Goal: Task Accomplishment & Management: Use online tool/utility

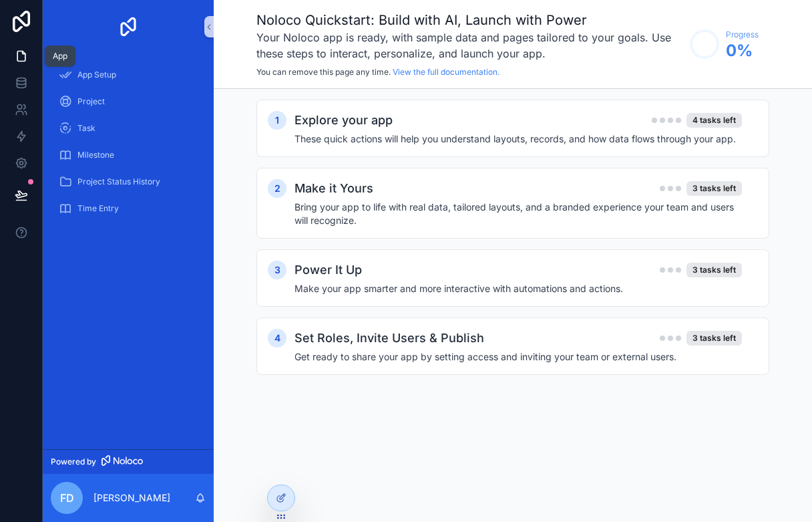
click at [23, 61] on icon at bounding box center [21, 55] width 13 height 13
click at [23, 84] on icon at bounding box center [21, 81] width 9 height 5
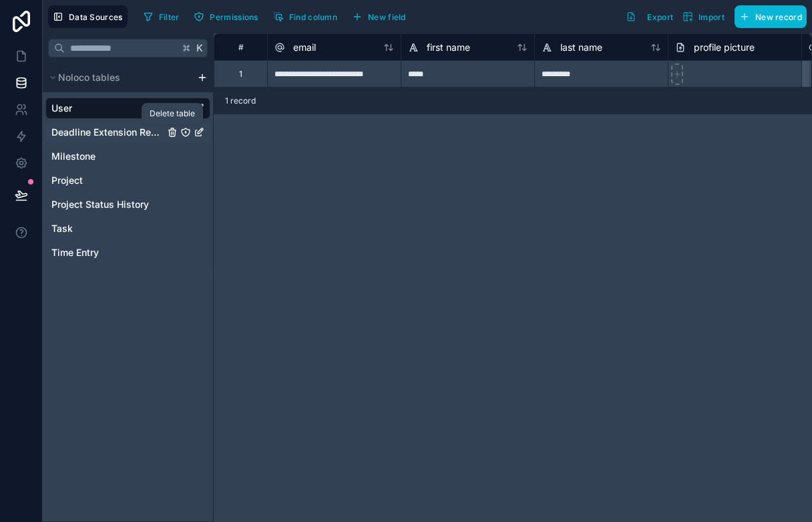
click at [173, 133] on icon "Deadline Extension Request" at bounding box center [173, 133] width 0 height 3
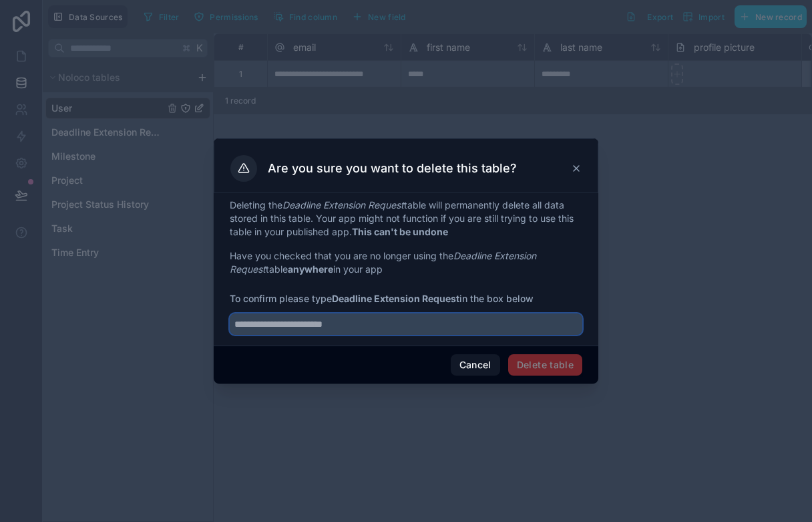
click at [460, 327] on input "text" at bounding box center [406, 323] width 353 height 21
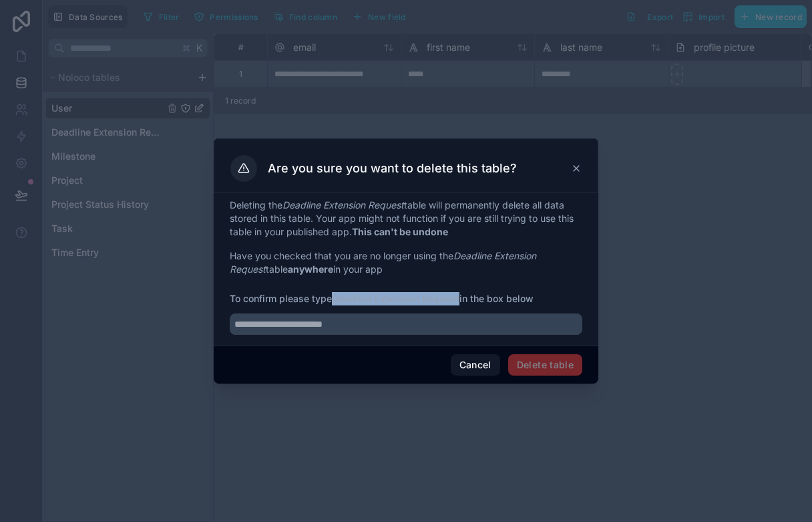
drag, startPoint x: 462, startPoint y: 299, endPoint x: 337, endPoint y: 299, distance: 124.9
click at [337, 299] on span "To confirm please type Deadline Extension Request in the box below" at bounding box center [406, 298] width 353 height 13
copy strong "Deadline Extension Request"
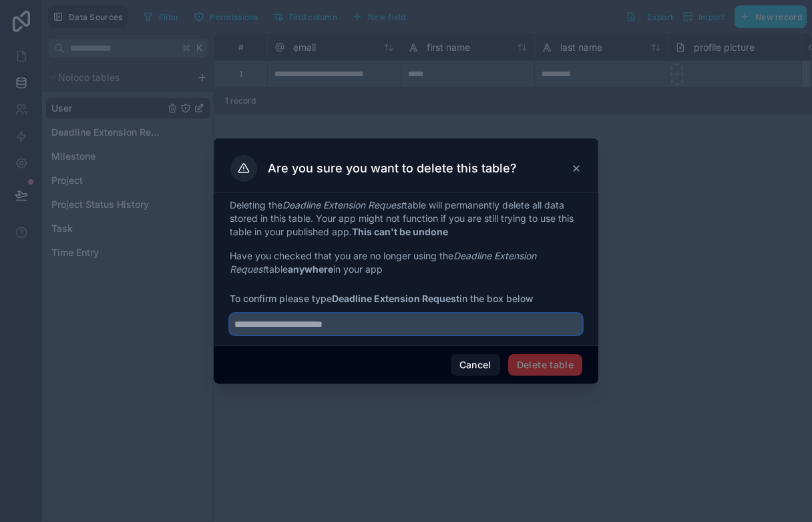
click at [371, 330] on input "text" at bounding box center [406, 323] width 353 height 21
paste input "**********"
type input "**********"
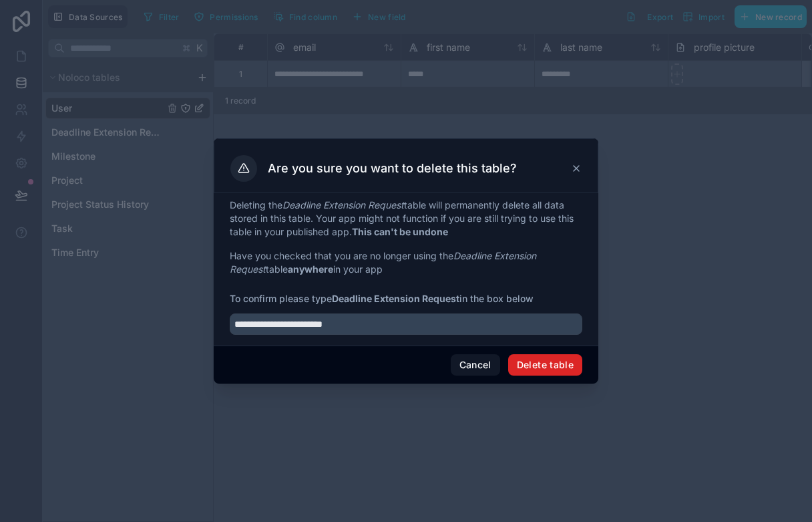
click at [534, 368] on button "Delete table" at bounding box center [545, 364] width 74 height 21
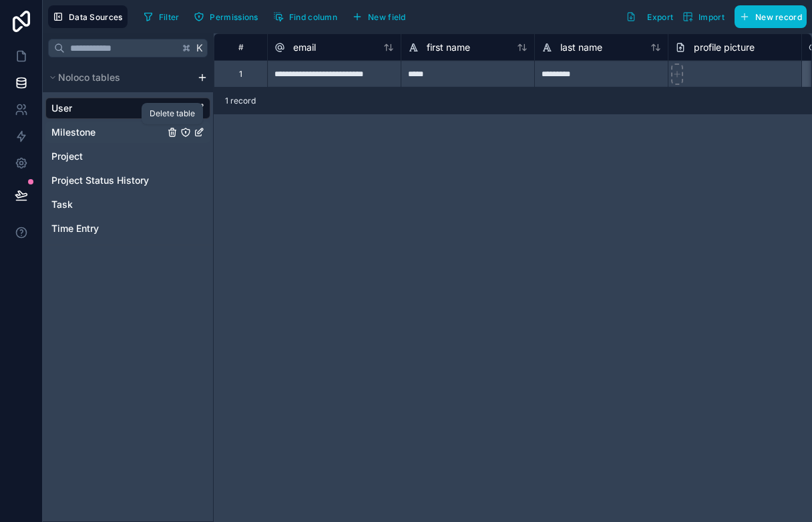
click at [172, 130] on icon "Milestone" at bounding box center [172, 132] width 11 height 11
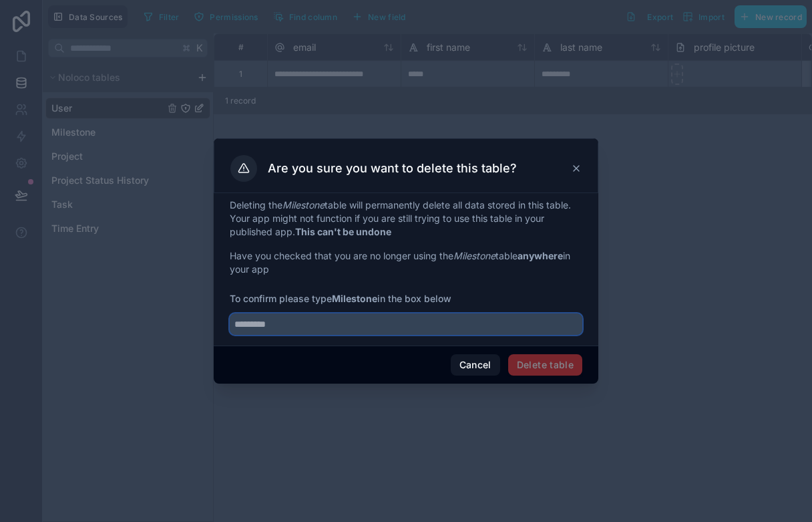
click at [494, 323] on input "text" at bounding box center [406, 323] width 353 height 21
paste input "**********"
type input "**********"
click at [538, 357] on span "Delete table" at bounding box center [545, 364] width 74 height 21
click at [407, 364] on div "Cancel Delete table" at bounding box center [406, 364] width 385 height 38
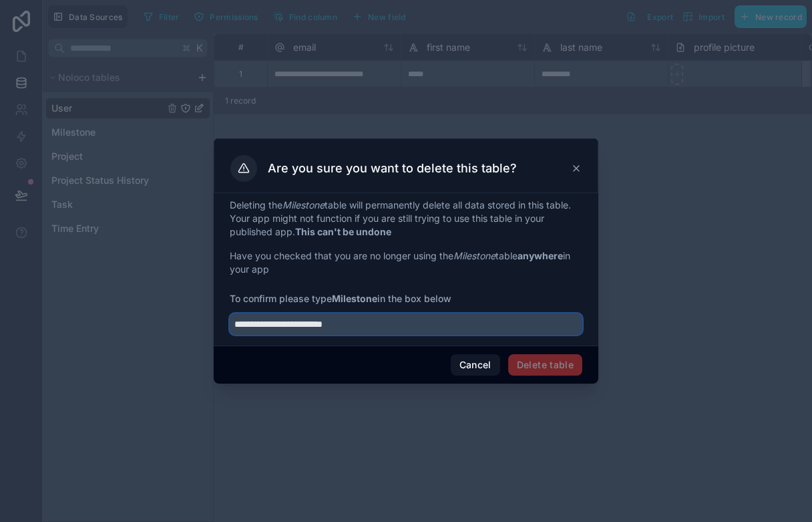
click at [523, 330] on input "**********" at bounding box center [406, 323] width 353 height 21
click at [416, 334] on input "**********" at bounding box center [406, 323] width 353 height 21
type input "*********"
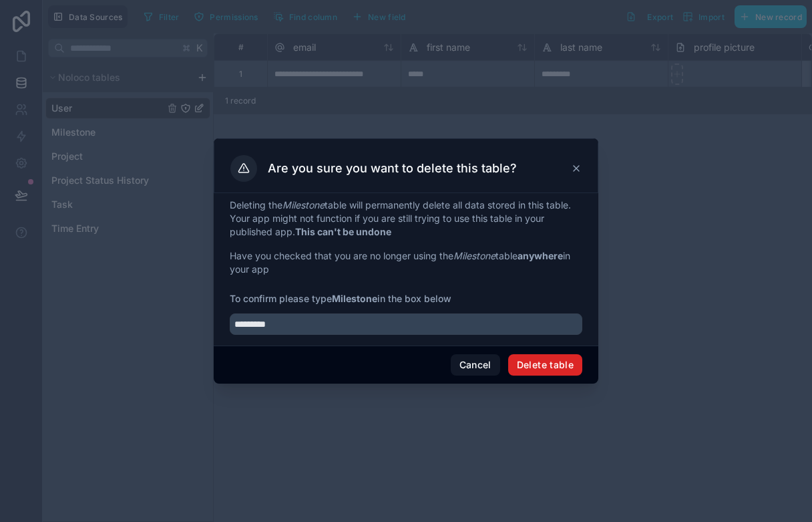
click at [529, 359] on button "Delete table" at bounding box center [545, 364] width 74 height 21
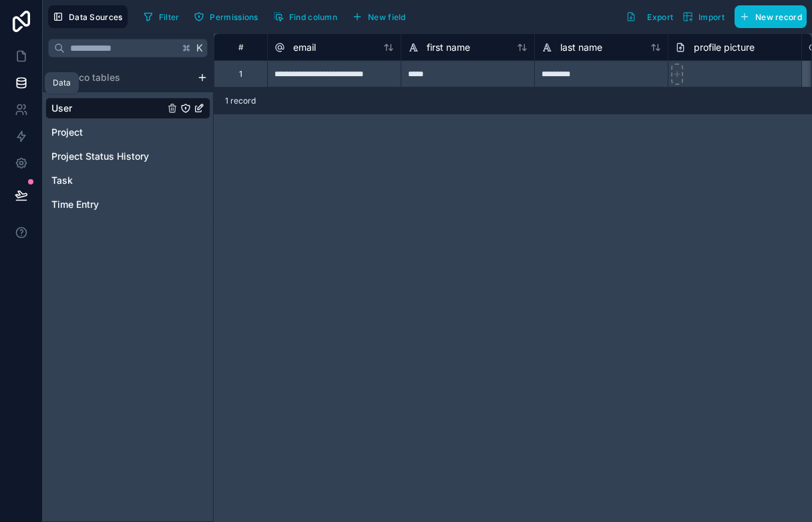
click at [24, 95] on link at bounding box center [21, 82] width 42 height 27
click at [23, 61] on icon at bounding box center [21, 56] width 8 height 10
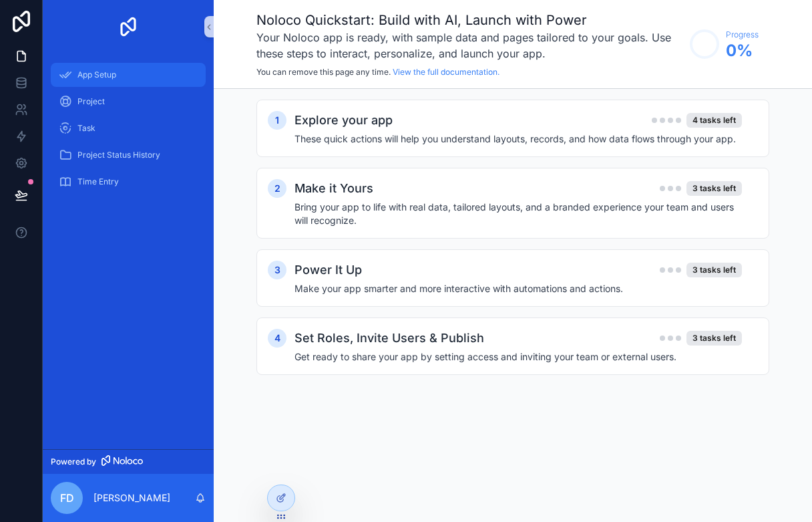
click at [156, 74] on div "App Setup" at bounding box center [128, 74] width 139 height 21
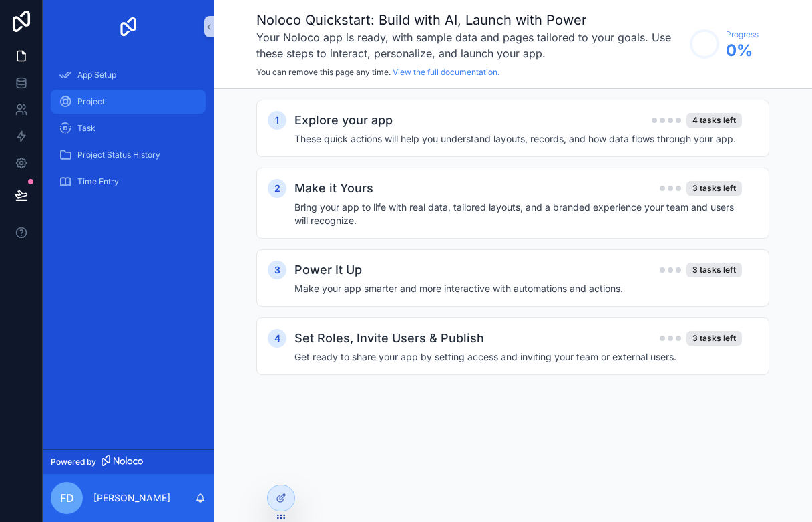
click at [152, 104] on div "Project" at bounding box center [128, 101] width 139 height 21
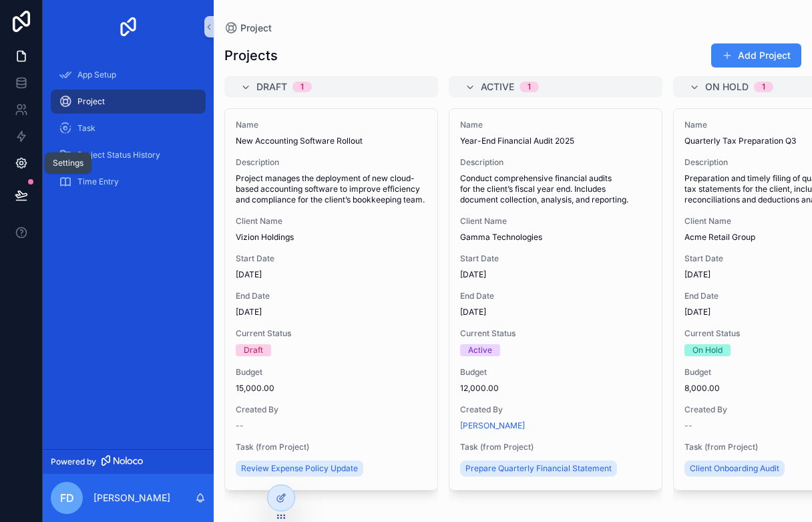
click at [25, 167] on icon at bounding box center [21, 162] width 13 height 13
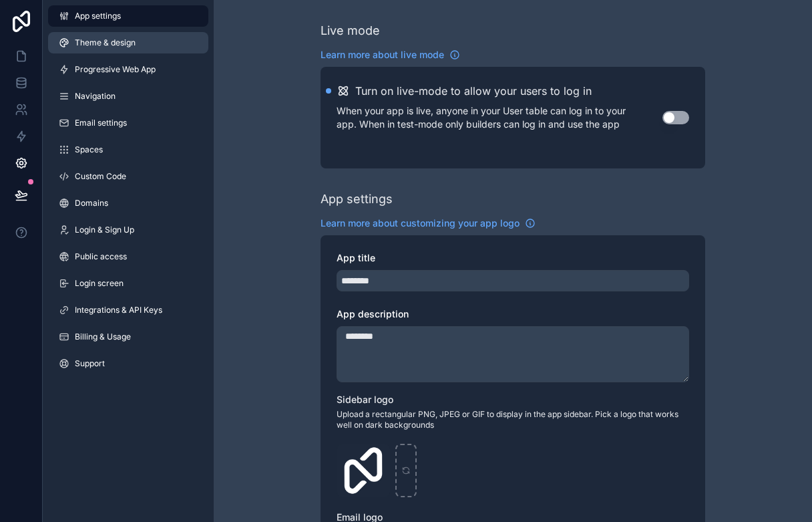
click at [142, 48] on link "Theme & design" at bounding box center [128, 42] width 160 height 21
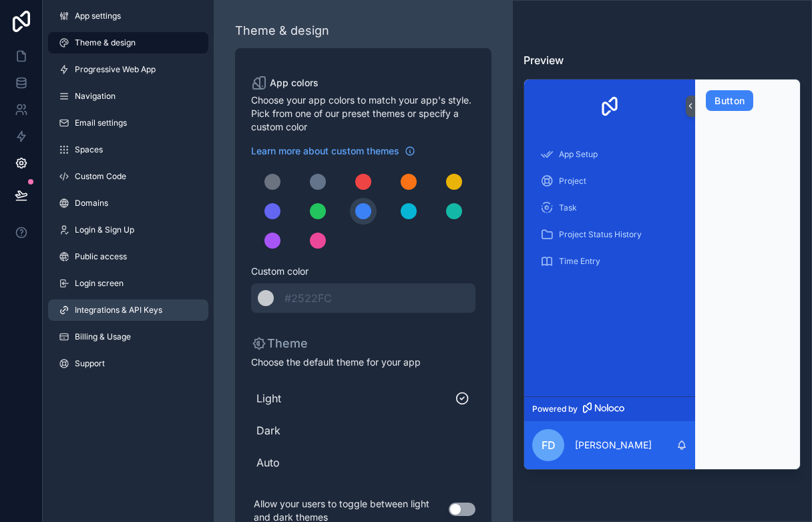
click at [174, 308] on link "Integrations & API Keys" at bounding box center [128, 309] width 160 height 21
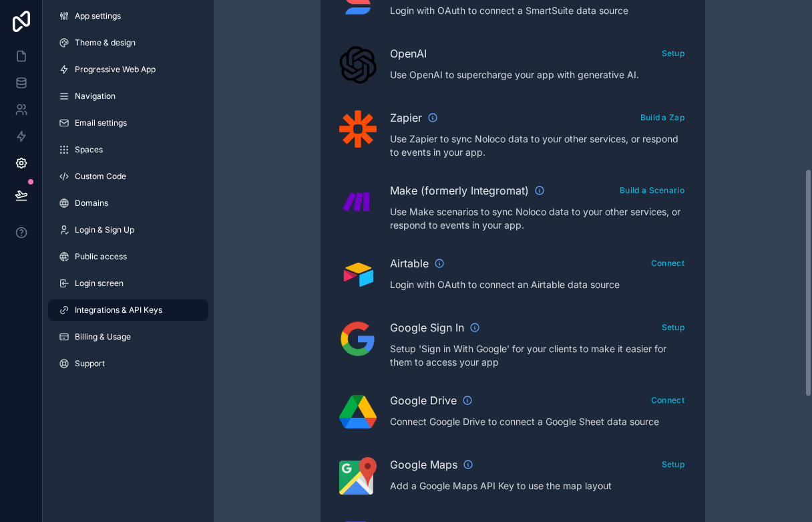
scroll to position [392, 0]
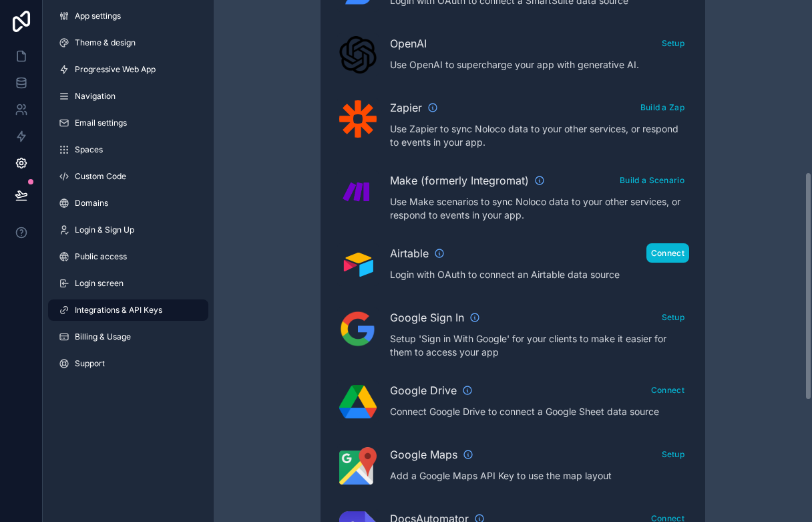
click at [678, 253] on button "Connect" at bounding box center [668, 252] width 43 height 19
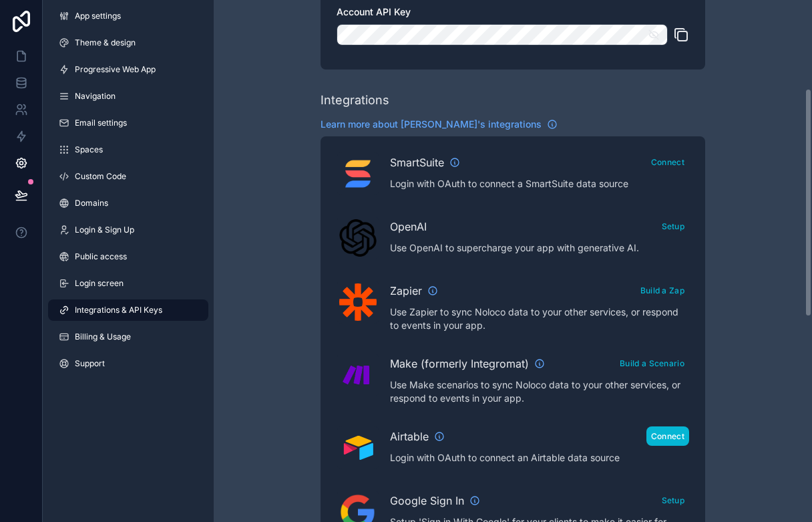
scroll to position [201, 0]
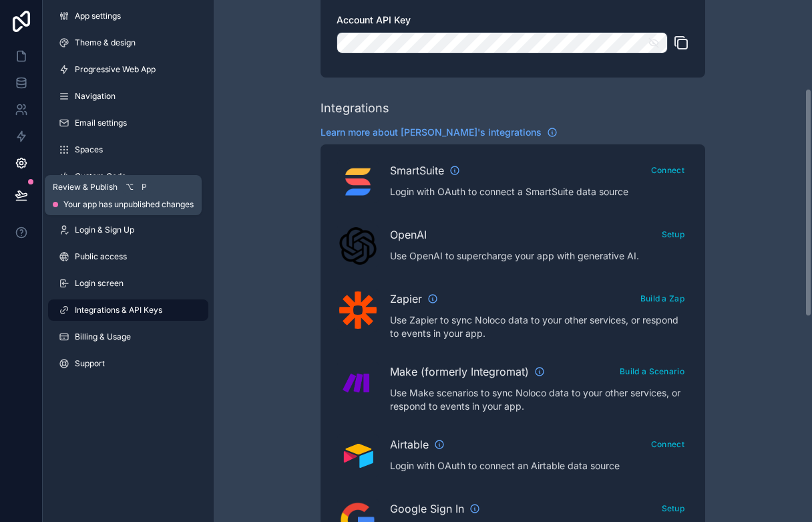
click at [30, 198] on button at bounding box center [21, 194] width 29 height 37
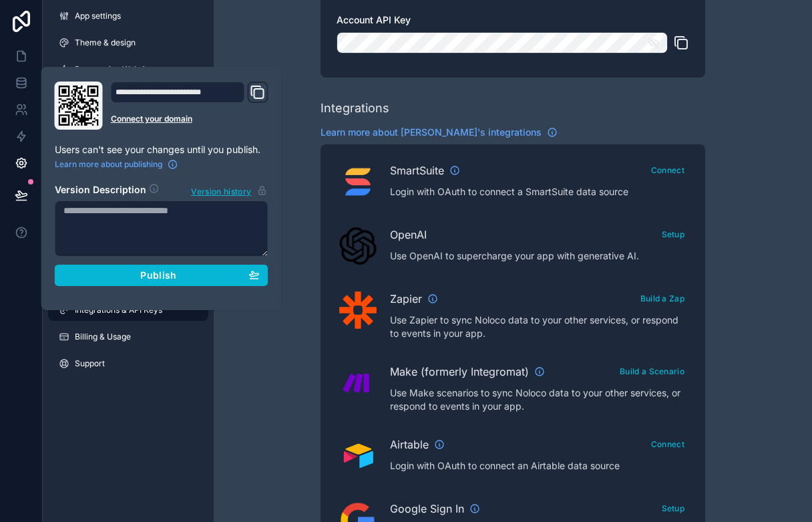
click at [260, 98] on icon "Domain and Custom Link" at bounding box center [258, 93] width 9 height 9
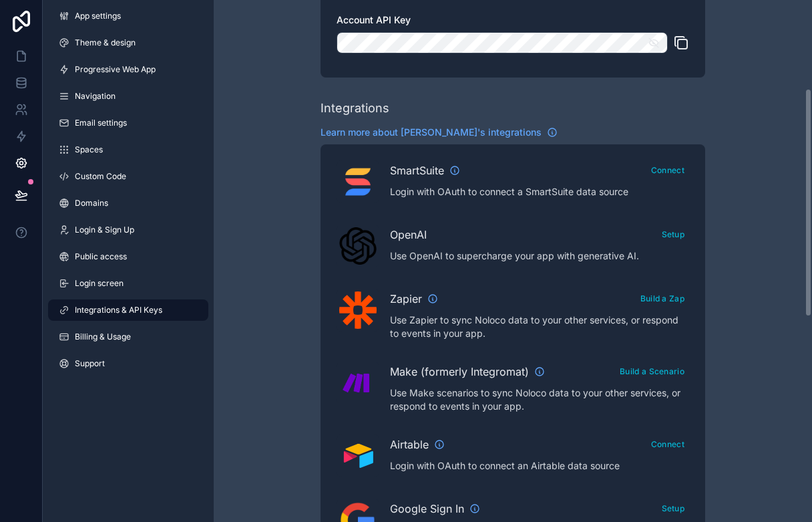
click at [246, 37] on div "Integrations & API Keys Learn more about your API keys Your API keys allow you …" at bounding box center [513, 394] width 598 height 1190
click at [118, 287] on span "Login screen" at bounding box center [99, 283] width 49 height 11
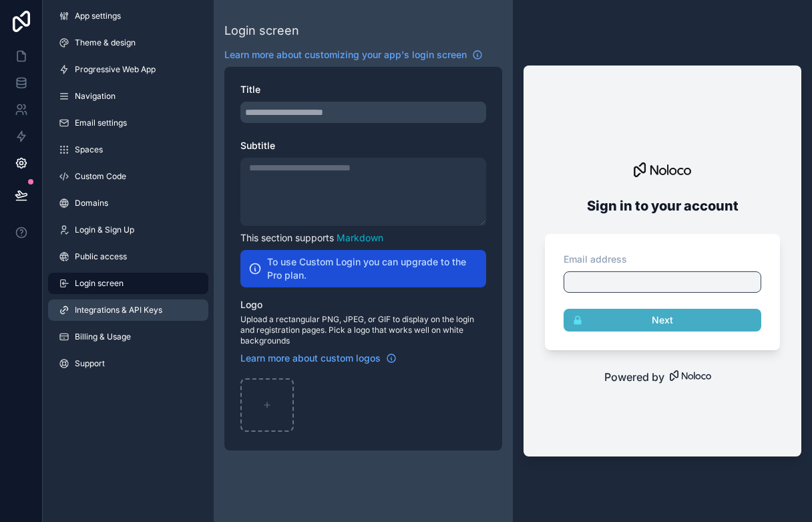
click at [117, 304] on link "Integrations & API Keys" at bounding box center [128, 309] width 160 height 21
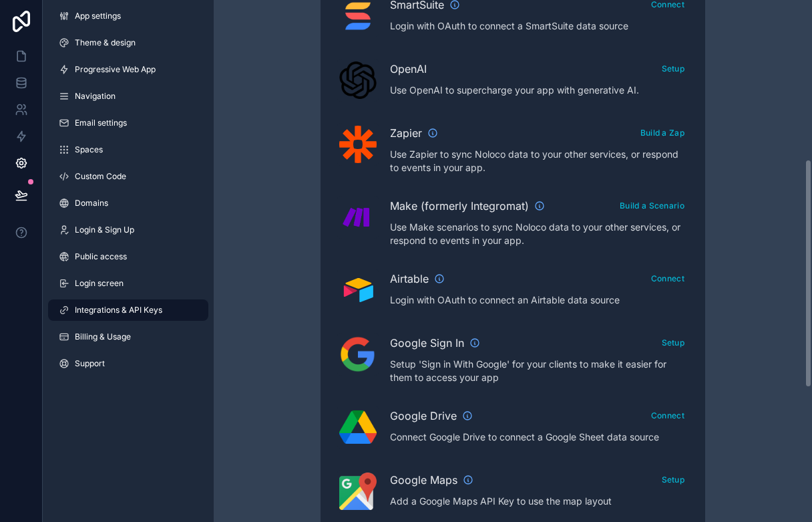
scroll to position [358, 0]
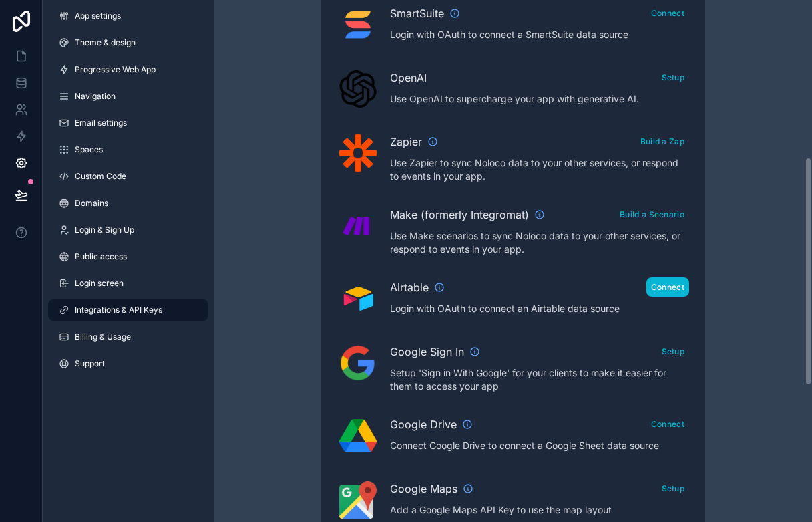
click at [671, 289] on button "Connect" at bounding box center [668, 286] width 43 height 19
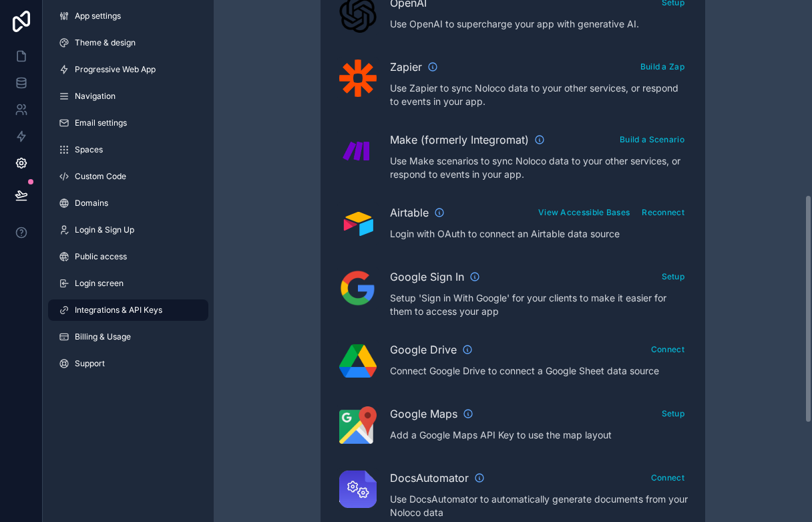
scroll to position [409, 0]
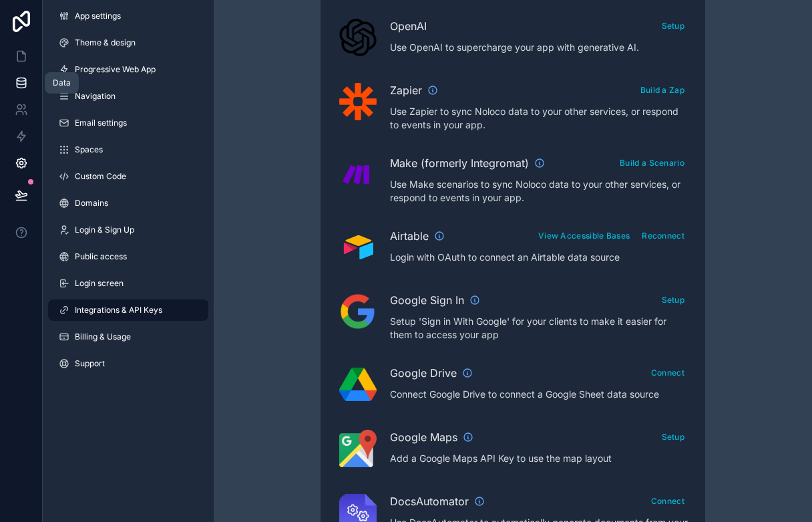
click at [18, 85] on icon at bounding box center [21, 82] width 13 height 13
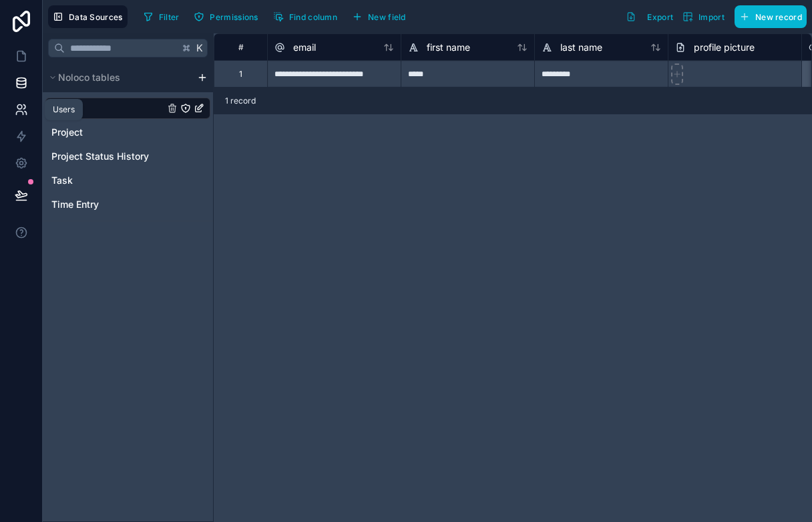
click at [20, 119] on link at bounding box center [21, 109] width 42 height 27
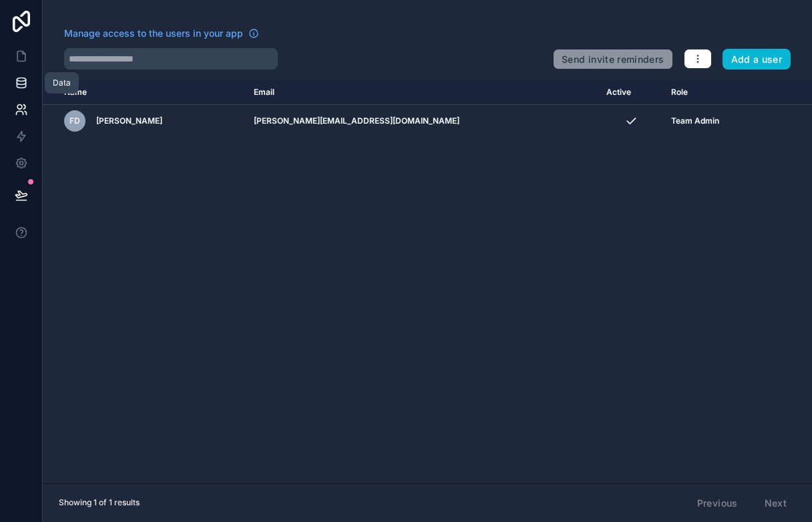
click at [26, 77] on icon at bounding box center [21, 82] width 13 height 13
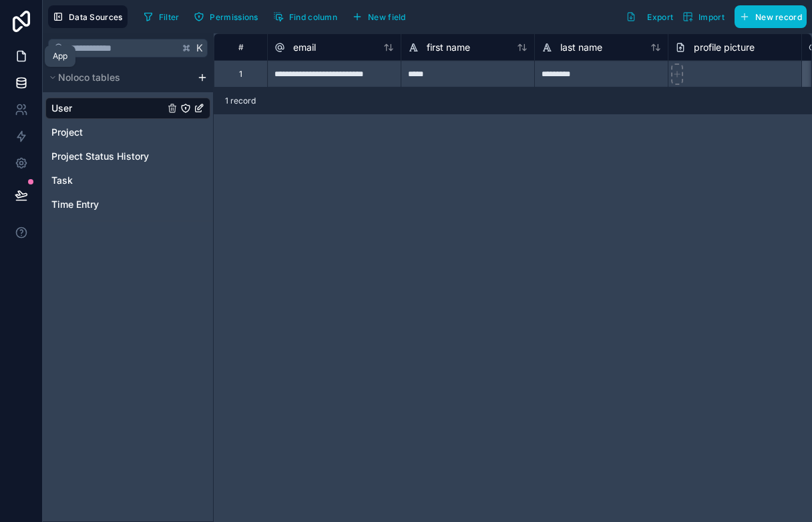
click at [11, 57] on link at bounding box center [21, 56] width 42 height 27
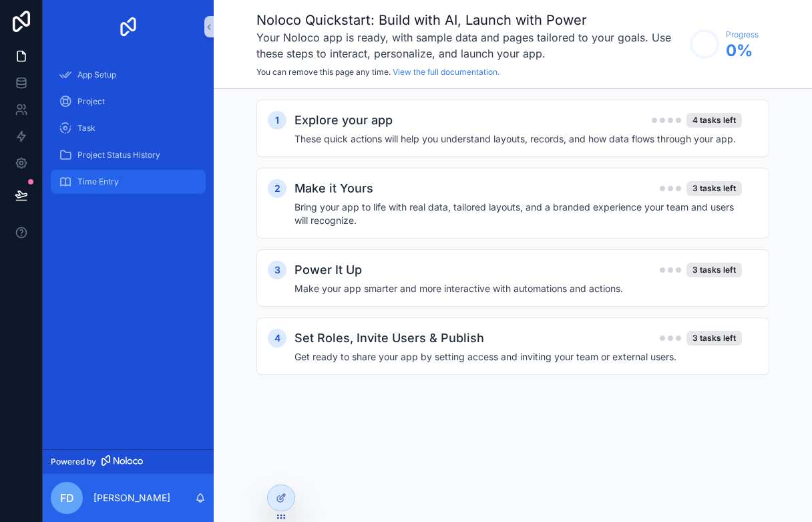
click at [160, 184] on div "Time Entry" at bounding box center [128, 181] width 139 height 21
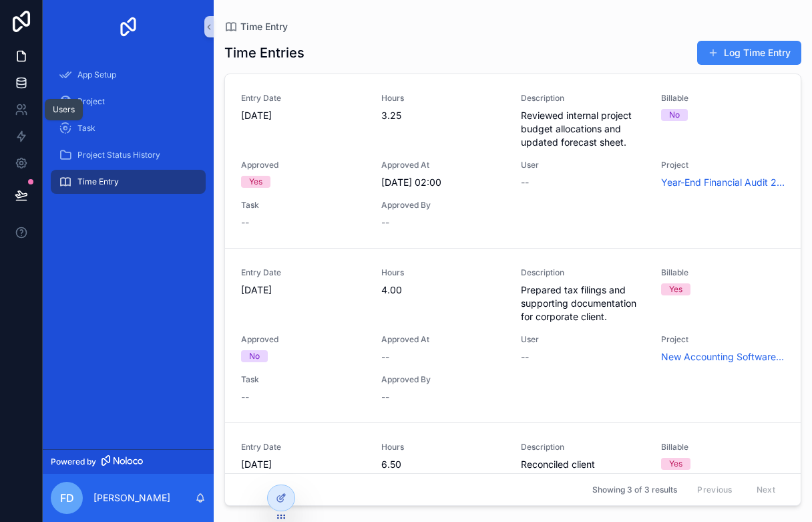
click at [31, 87] on link at bounding box center [21, 82] width 42 height 27
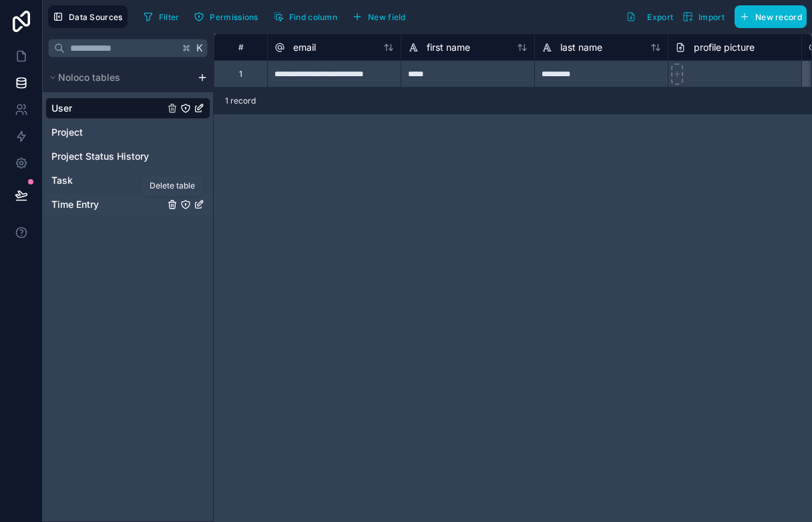
click at [172, 204] on icon "Time Entry" at bounding box center [172, 204] width 11 height 11
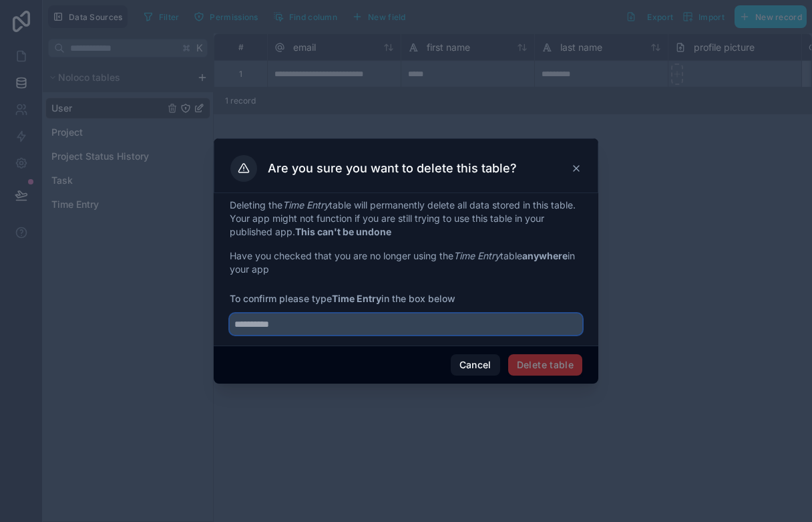
click at [405, 327] on input "text" at bounding box center [406, 323] width 353 height 21
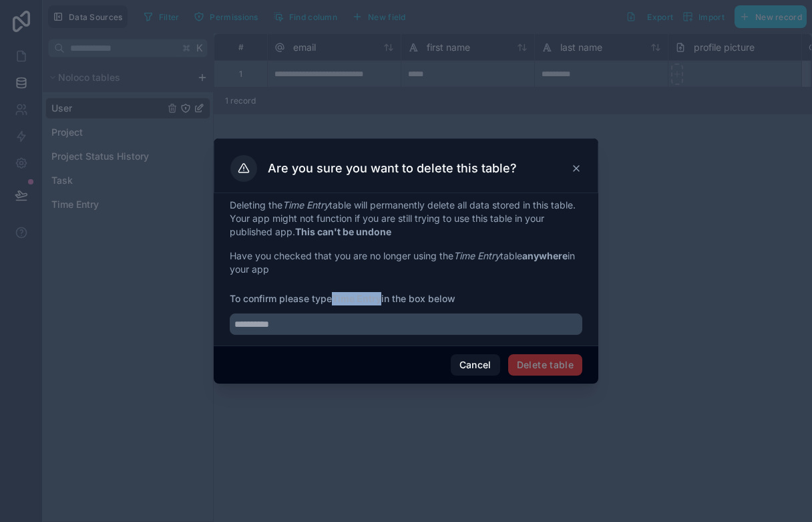
drag, startPoint x: 337, startPoint y: 300, endPoint x: 384, endPoint y: 299, distance: 47.4
click at [381, 299] on strong "Time Entry" at bounding box center [356, 298] width 49 height 11
copy strong "Time Entry"
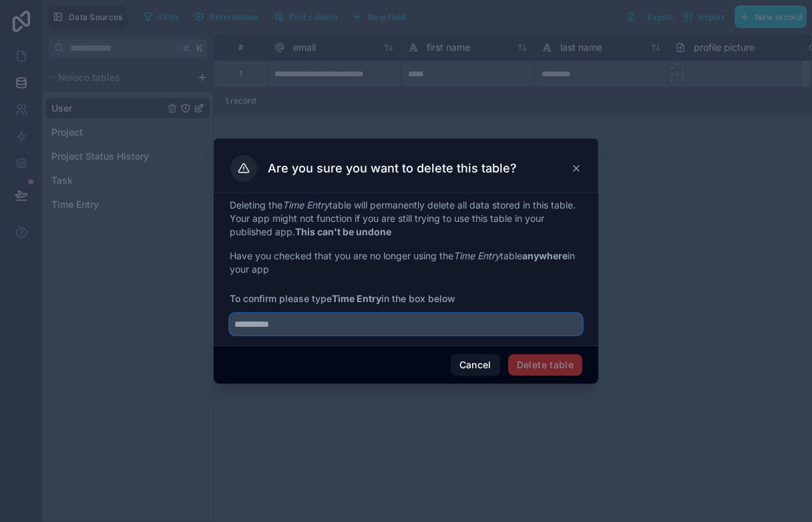
click at [370, 319] on input "text" at bounding box center [406, 323] width 353 height 21
paste input "**********"
type input "**********"
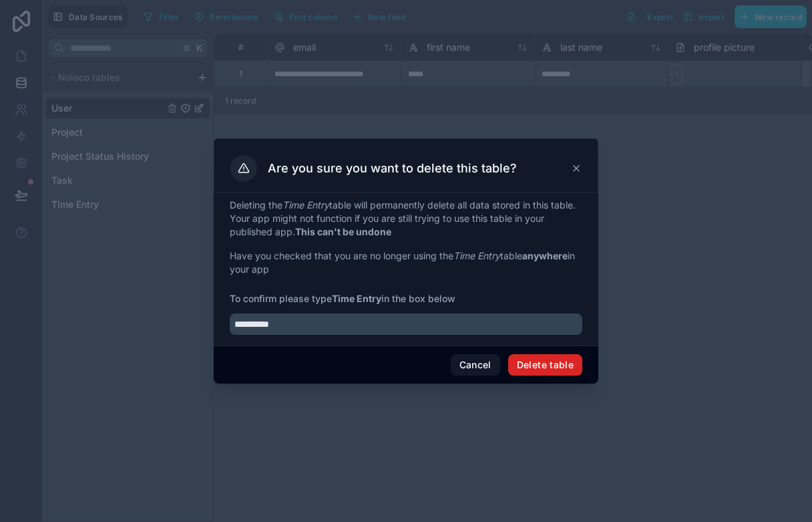
click at [538, 367] on button "Delete table" at bounding box center [545, 364] width 74 height 21
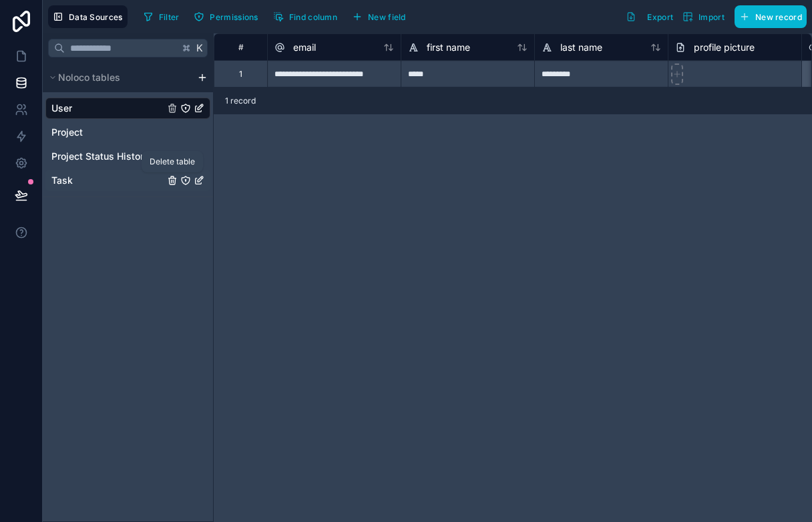
click at [173, 182] on icon "Task" at bounding box center [173, 181] width 0 height 3
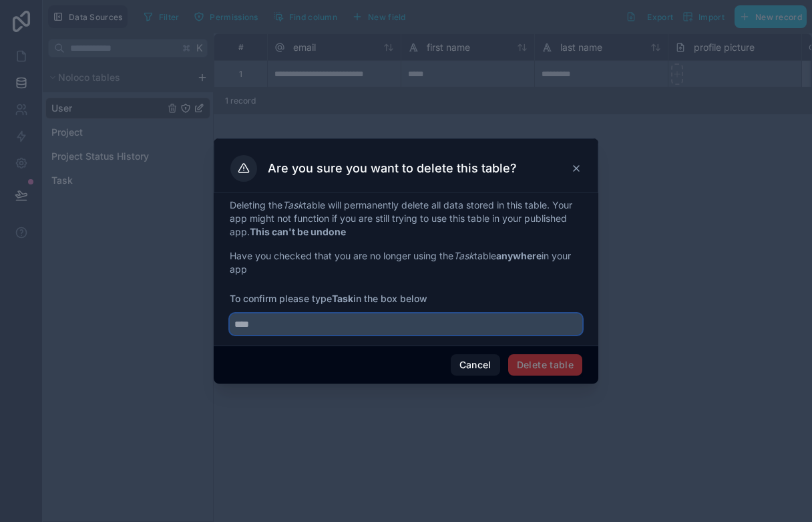
click at [387, 319] on input "text" at bounding box center [406, 323] width 353 height 21
type input "****"
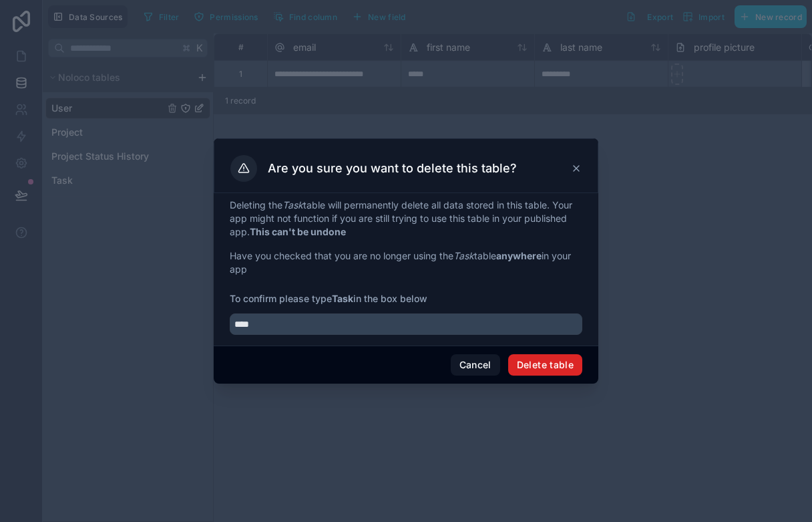
click at [537, 370] on button "Delete table" at bounding box center [545, 364] width 74 height 21
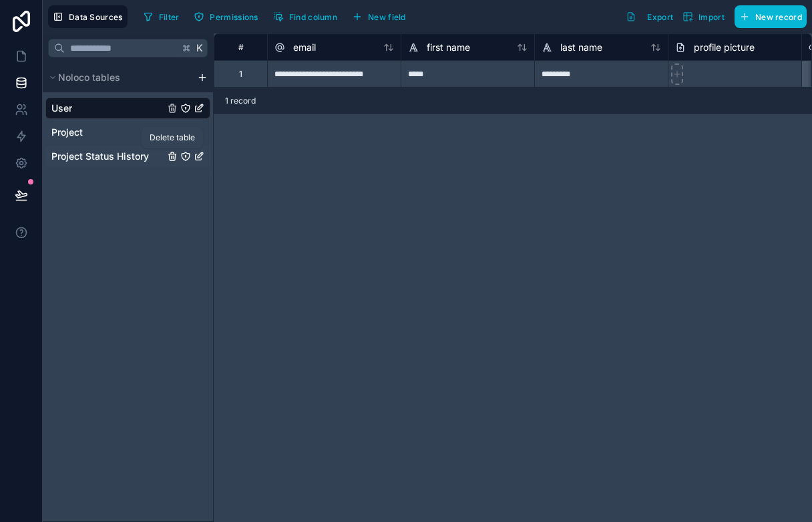
click at [176, 156] on icon "Project Status History" at bounding box center [172, 156] width 11 height 11
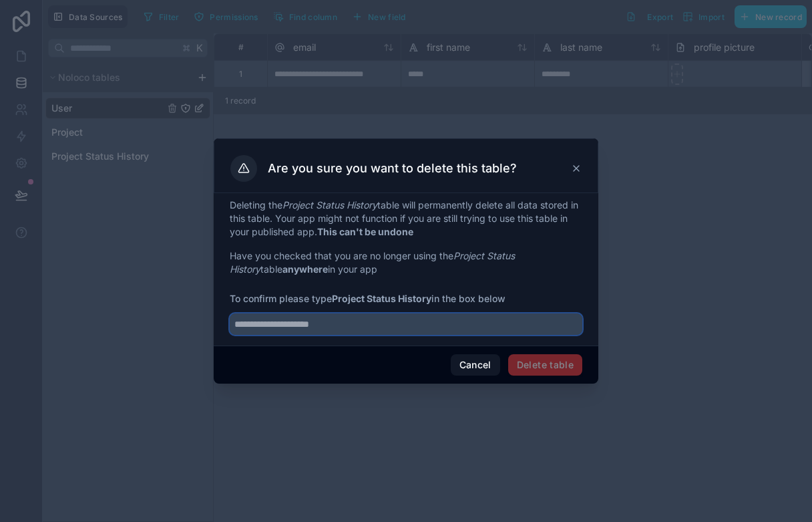
click at [368, 333] on input "text" at bounding box center [406, 323] width 353 height 21
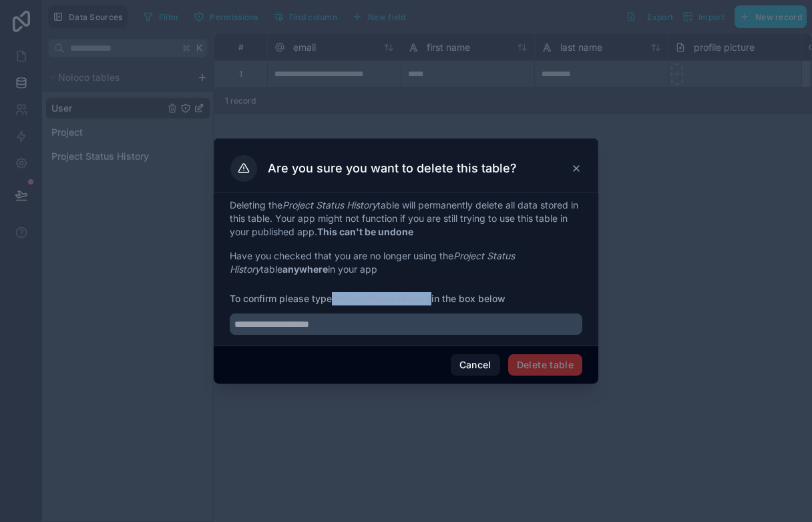
drag, startPoint x: 337, startPoint y: 299, endPoint x: 432, endPoint y: 297, distance: 95.5
click at [431, 297] on strong "Project Status History" at bounding box center [382, 298] width 100 height 11
copy strong "Project Status History"
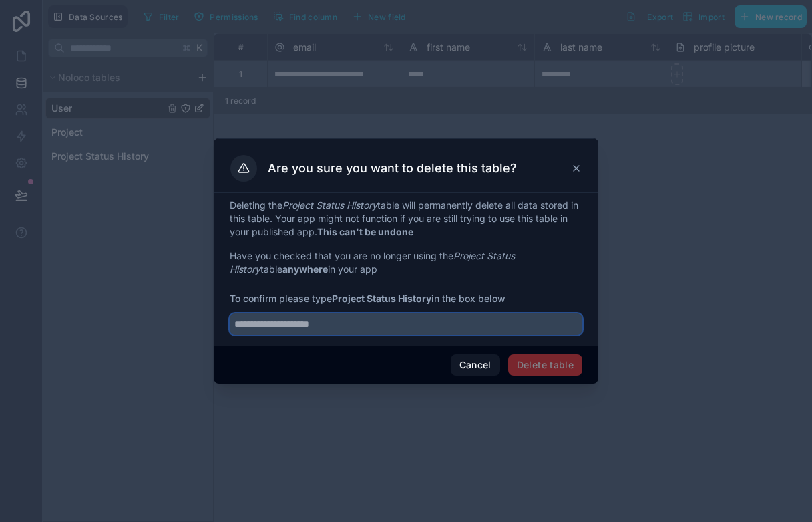
click at [396, 321] on input "text" at bounding box center [406, 323] width 353 height 21
paste input "**********"
type input "**********"
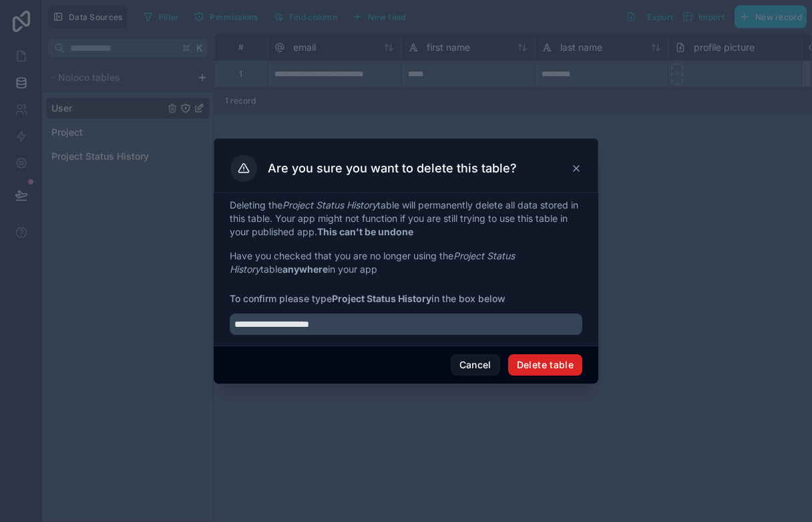
click at [534, 359] on button "Delete table" at bounding box center [545, 364] width 74 height 21
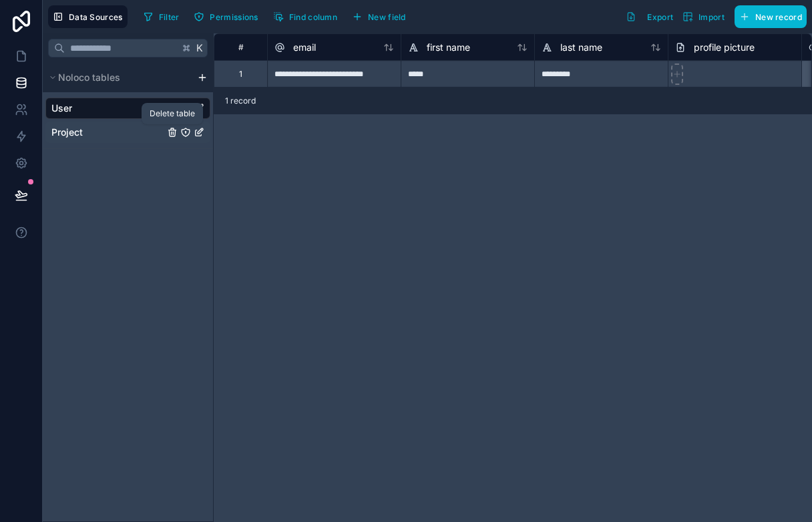
click at [170, 130] on icon "Project" at bounding box center [172, 132] width 11 height 11
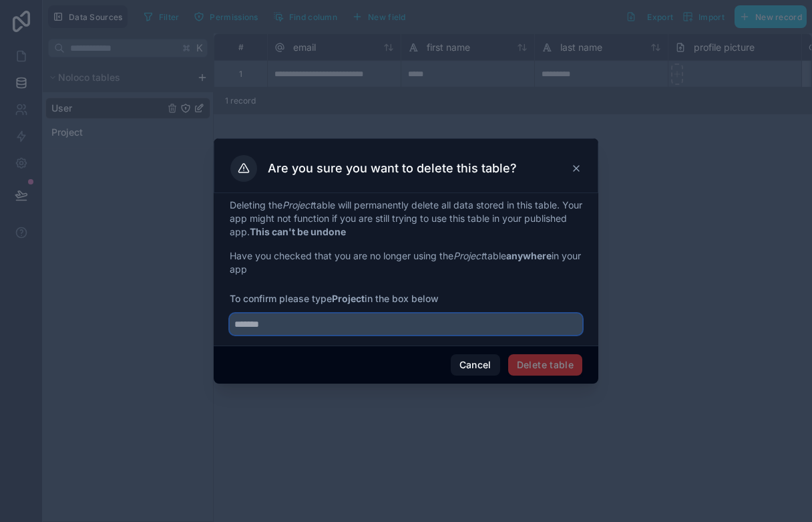
click at [342, 316] on input "text" at bounding box center [406, 323] width 353 height 21
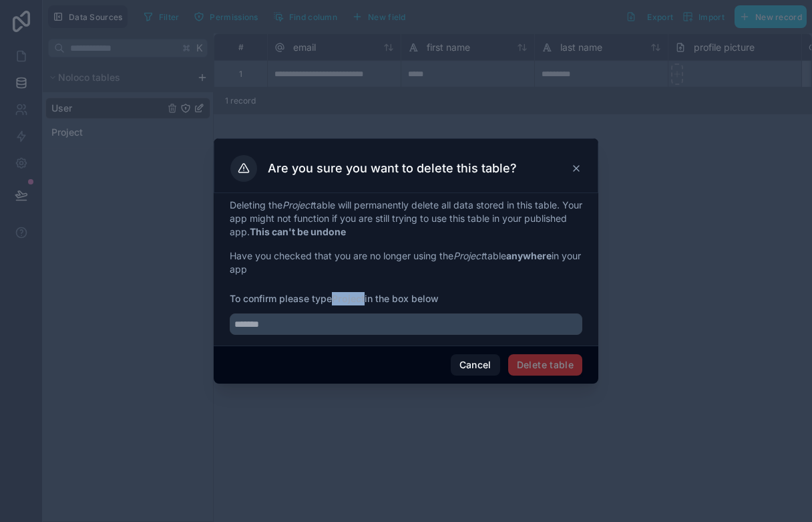
drag, startPoint x: 337, startPoint y: 297, endPoint x: 367, endPoint y: 297, distance: 30.7
click at [367, 297] on span "To confirm please type Project in the box below" at bounding box center [406, 298] width 353 height 13
copy strong "Project"
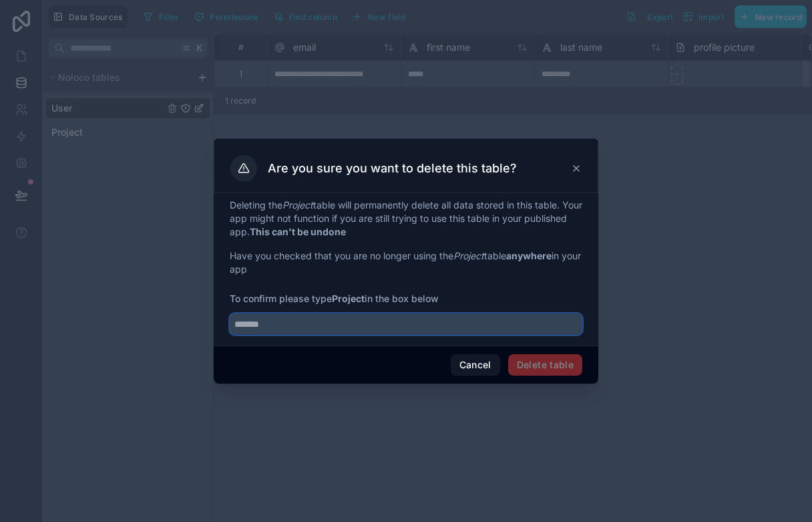
click at [356, 331] on input "text" at bounding box center [406, 323] width 353 height 21
paste input "*******"
type input "*******"
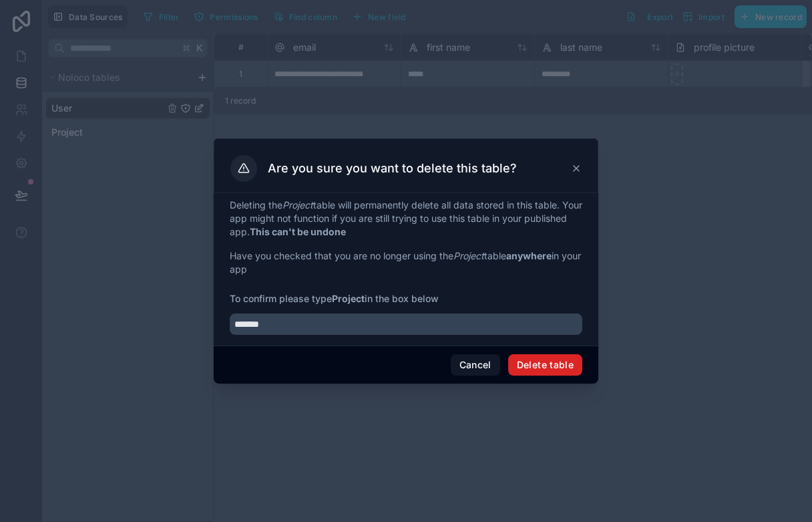
click at [530, 361] on button "Delete table" at bounding box center [545, 364] width 74 height 21
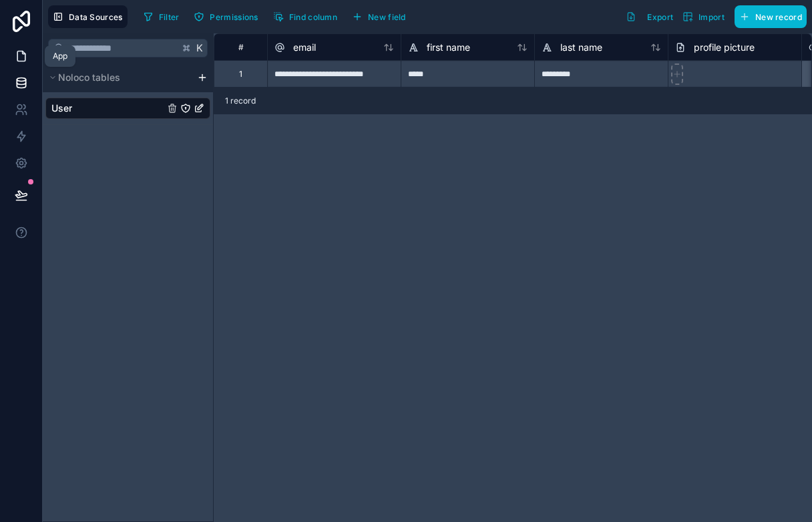
click at [28, 56] on link at bounding box center [21, 56] width 42 height 27
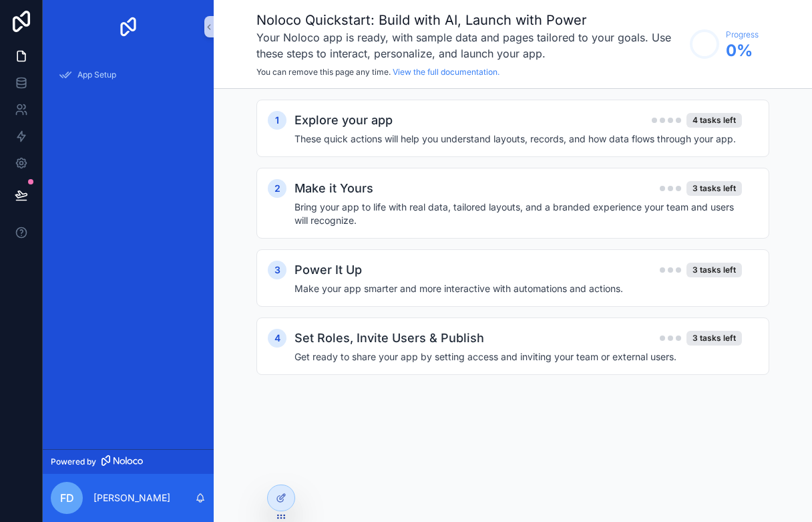
click at [108, 192] on div "App Setup" at bounding box center [128, 250] width 171 height 395
click at [29, 77] on link at bounding box center [21, 82] width 42 height 27
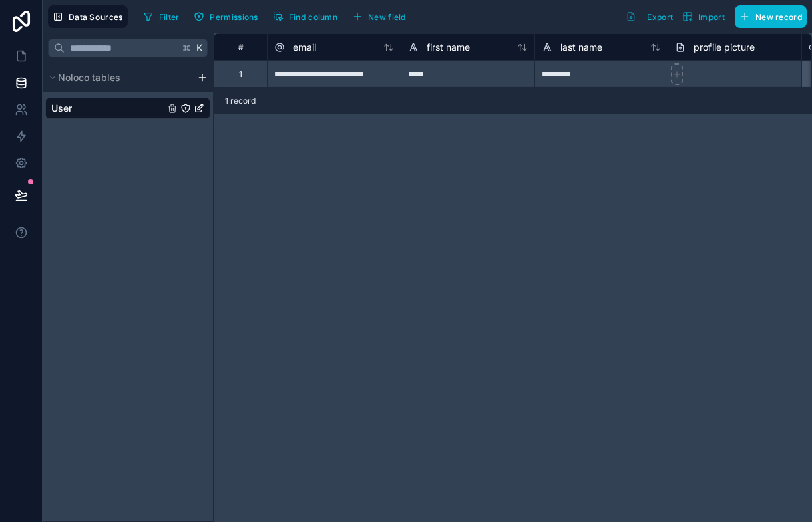
click at [136, 139] on div "K Noloco tables User" at bounding box center [128, 277] width 171 height 488
click at [197, 79] on html "**********" at bounding box center [406, 261] width 812 height 522
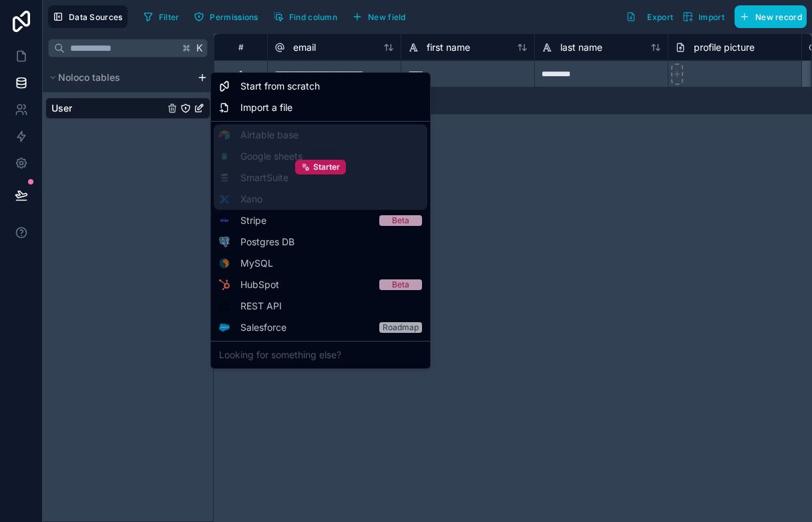
click at [348, 154] on div "Starter" at bounding box center [321, 166] width 214 height 85
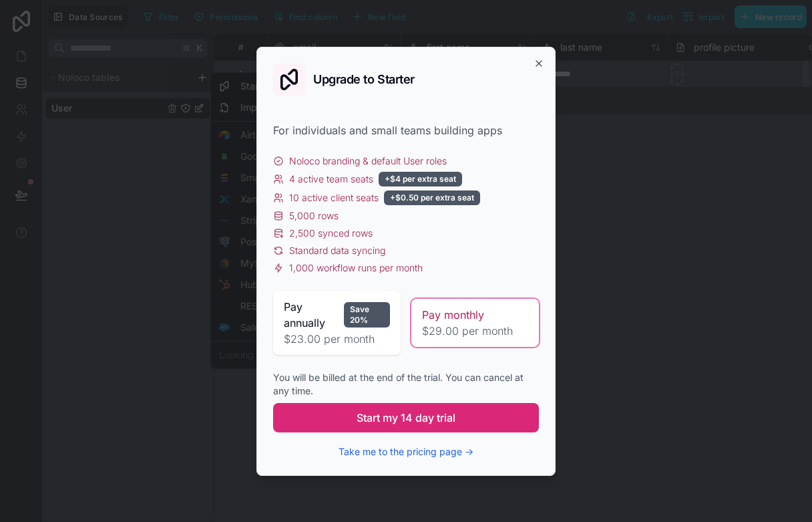
click at [450, 411] on span "Start my 14 day trial" at bounding box center [406, 417] width 99 height 16
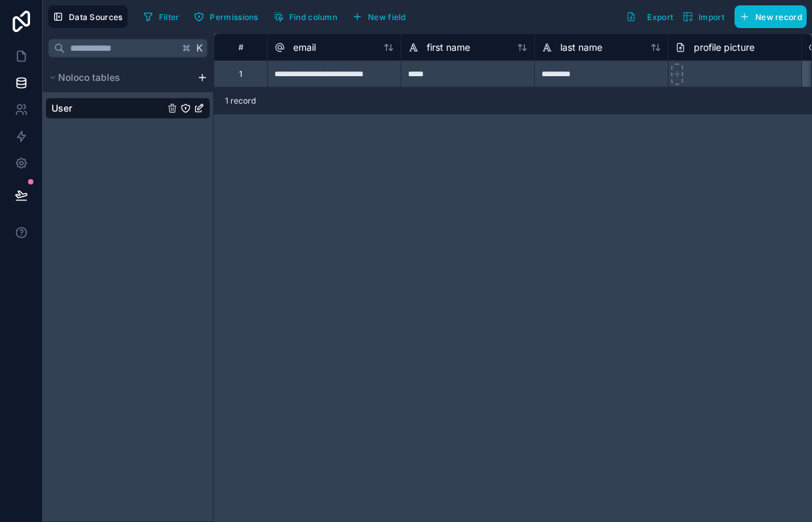
click at [197, 81] on html "**********" at bounding box center [406, 261] width 812 height 522
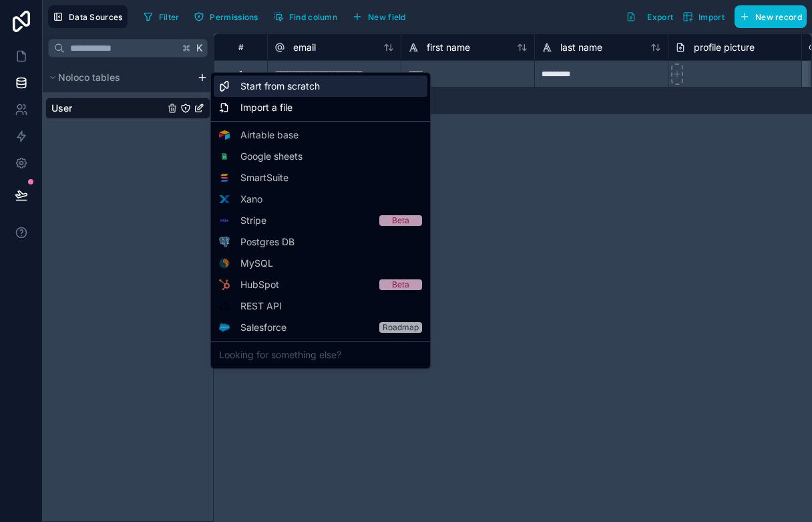
click at [261, 95] on div "Start from scratch" at bounding box center [321, 85] width 214 height 21
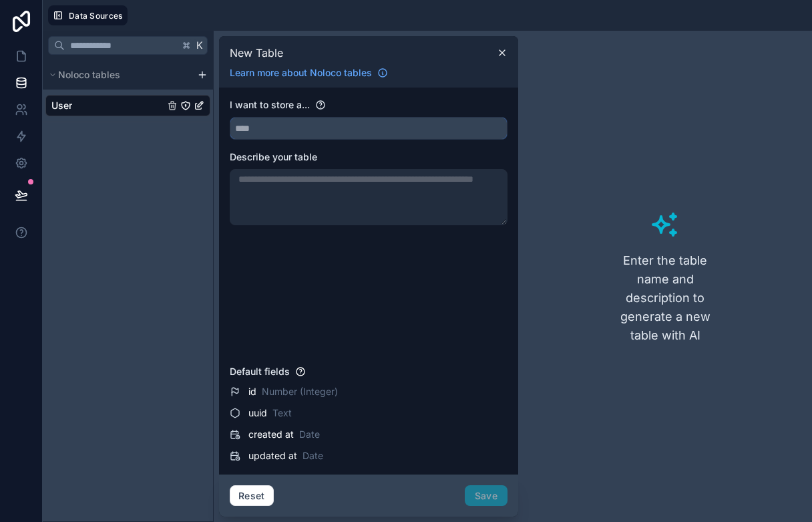
click at [311, 124] on input "text" at bounding box center [368, 128] width 277 height 21
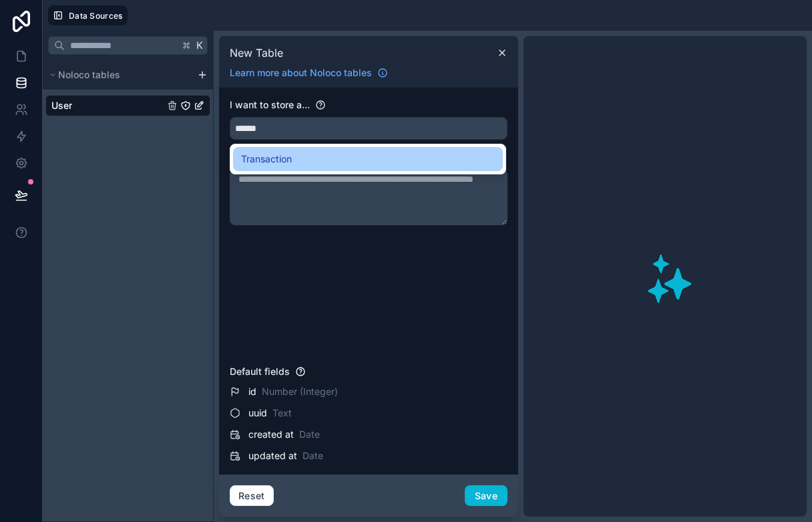
click at [357, 161] on div "Transaction" at bounding box center [368, 159] width 254 height 16
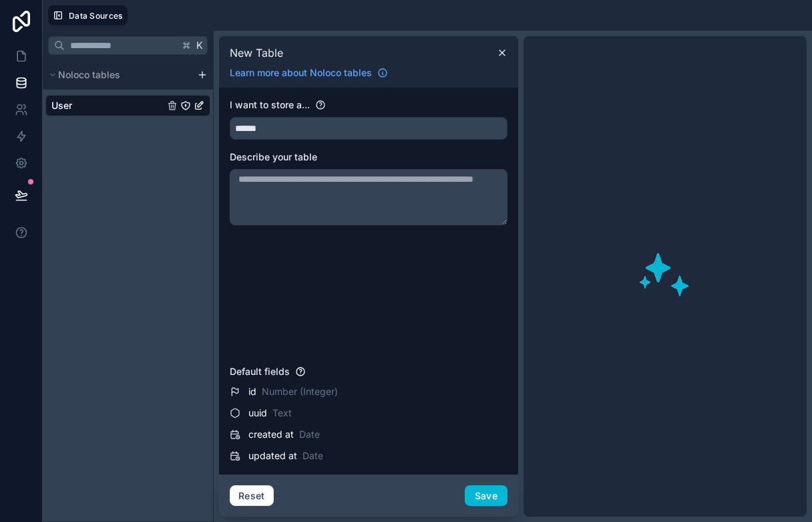
type input "**********"
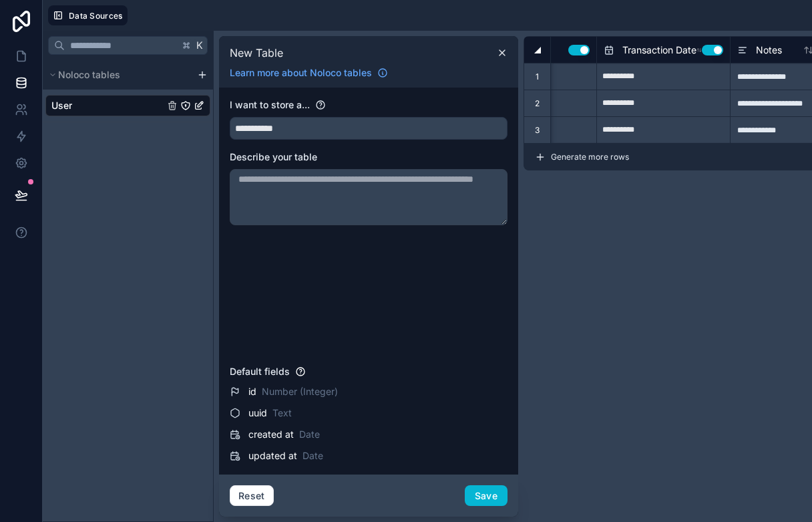
scroll to position [0, 375]
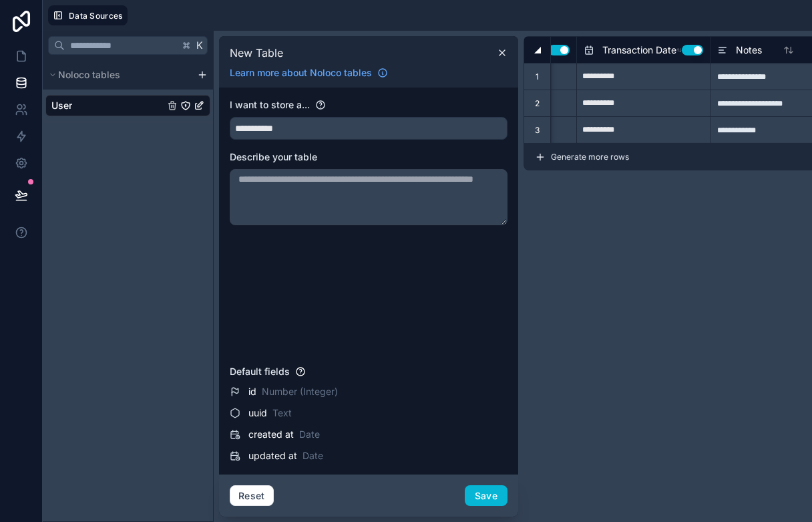
type input "**********"
click at [494, 500] on button "Save" at bounding box center [486, 495] width 43 height 21
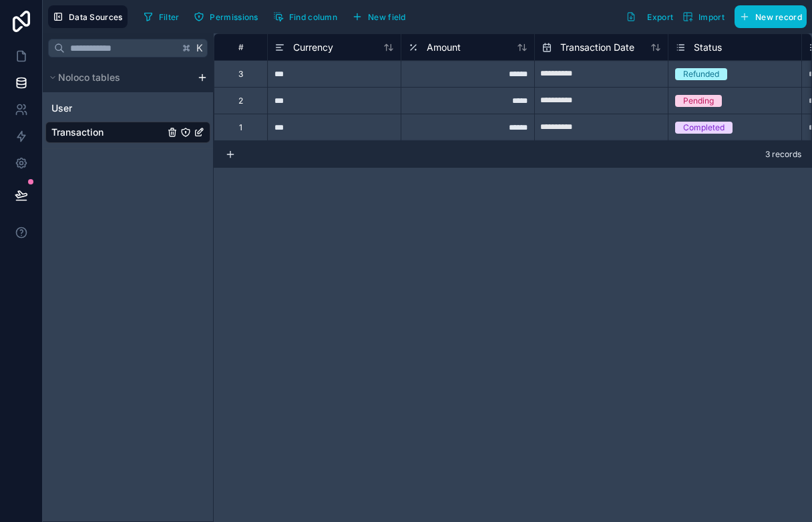
click at [198, 135] on icon "Transaction" at bounding box center [199, 133] width 6 height 6
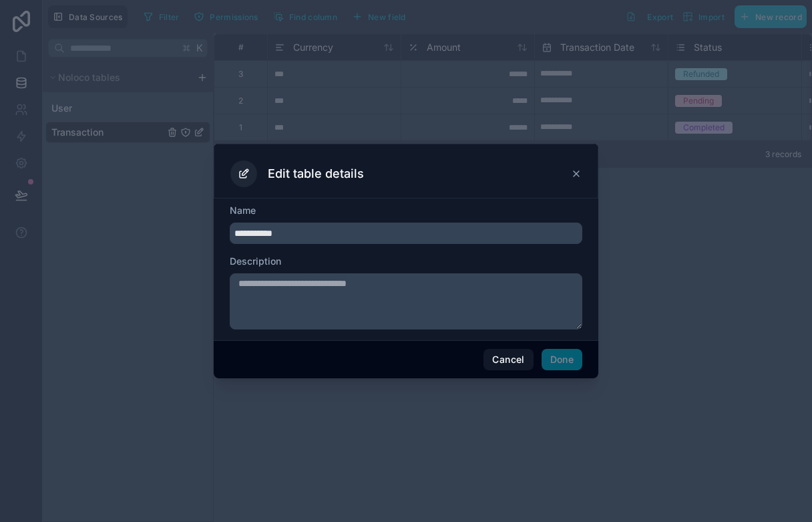
click at [322, 232] on input "**********" at bounding box center [406, 232] width 353 height 21
type input "**********"
click at [571, 361] on button "Done" at bounding box center [562, 359] width 41 height 21
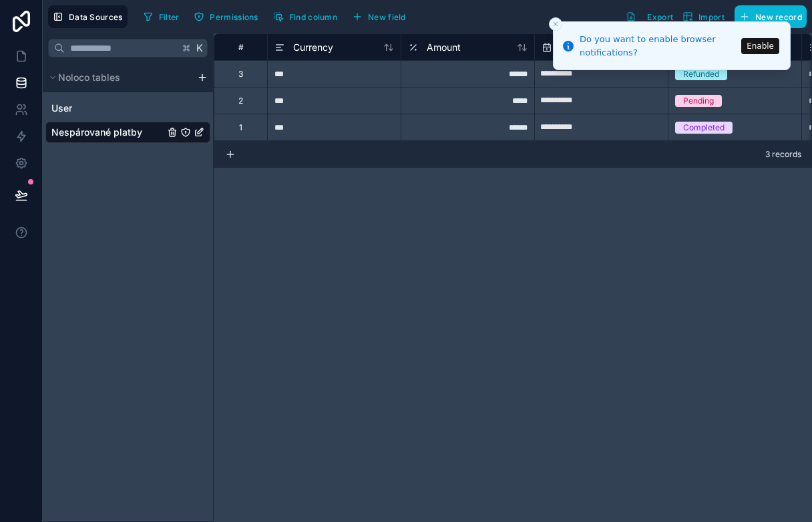
click at [552, 24] on icon "Close toast" at bounding box center [556, 24] width 8 height 8
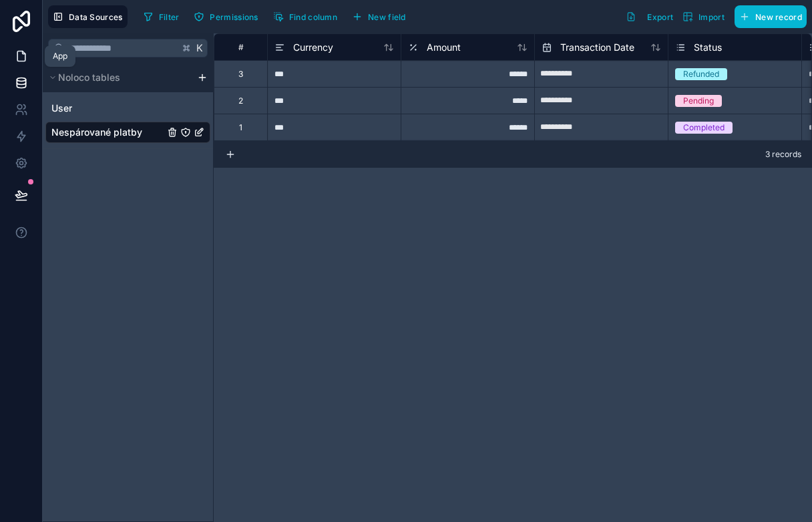
click at [28, 53] on link at bounding box center [21, 56] width 42 height 27
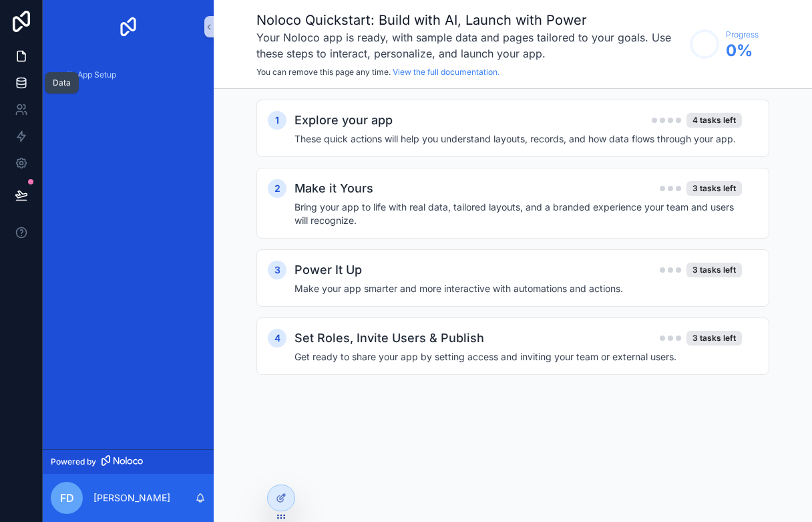
click at [24, 78] on icon at bounding box center [21, 79] width 9 height 3
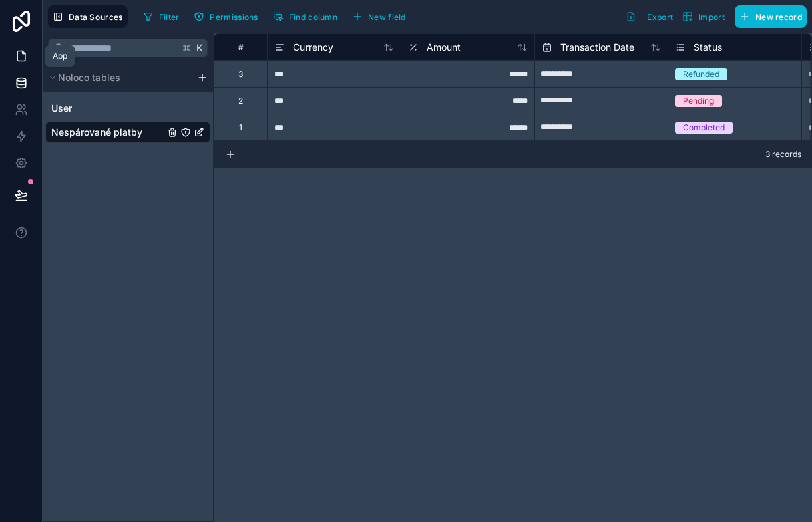
click at [19, 56] on icon at bounding box center [21, 55] width 13 height 13
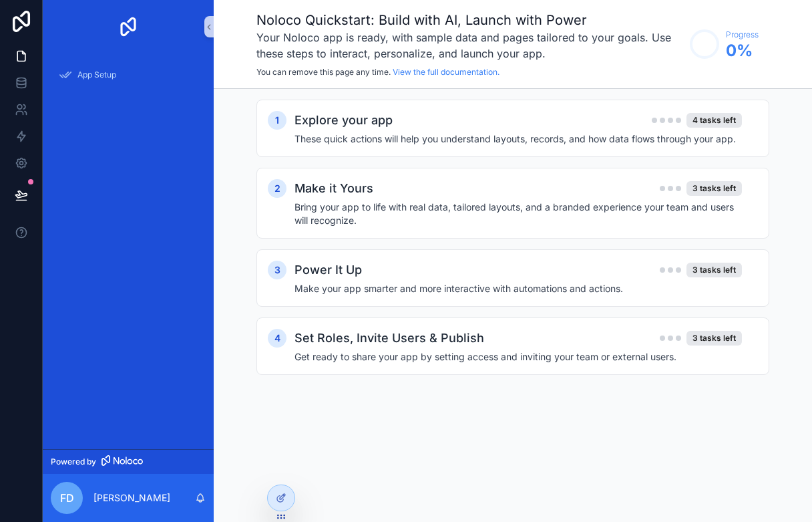
click at [121, 279] on div "App Setup" at bounding box center [128, 250] width 171 height 395
click at [11, 107] on link at bounding box center [21, 109] width 42 height 27
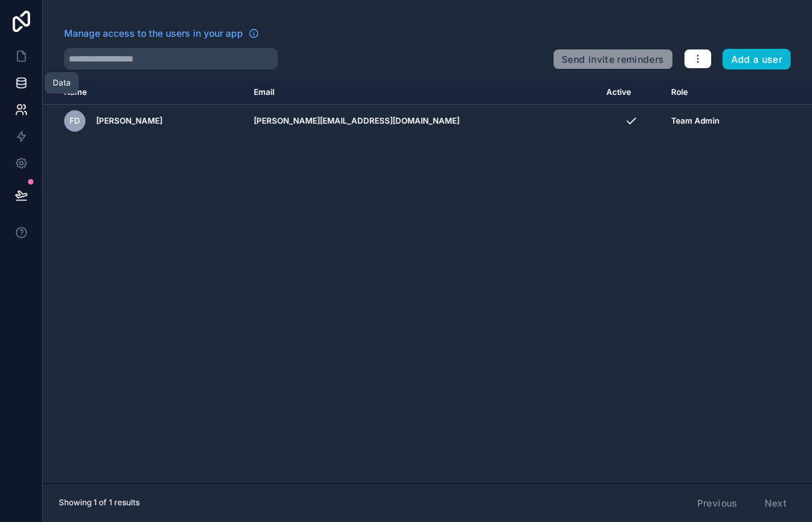
click at [19, 80] on icon at bounding box center [21, 82] width 13 height 13
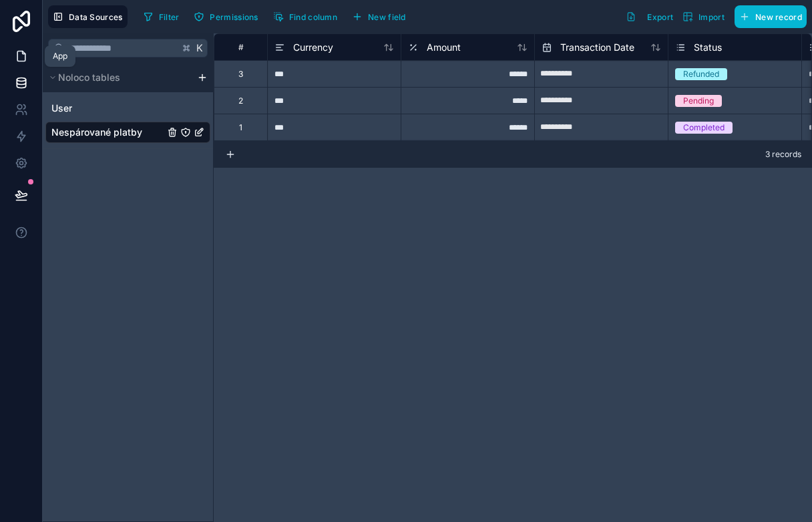
click at [22, 53] on icon at bounding box center [23, 52] width 3 height 3
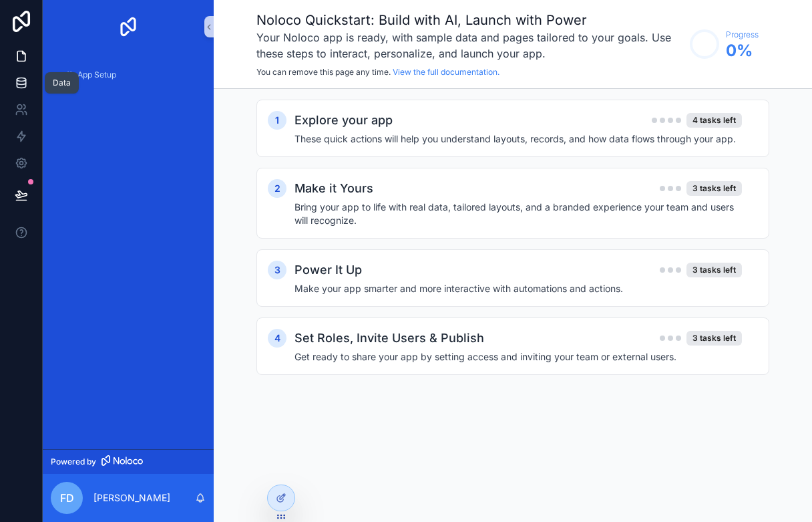
click at [17, 88] on icon at bounding box center [21, 82] width 13 height 13
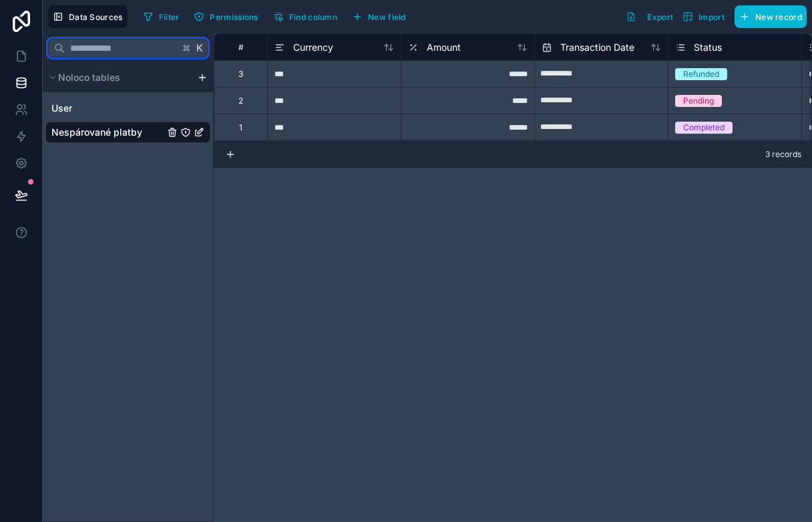
click at [98, 51] on input "text" at bounding box center [122, 48] width 114 height 24
click at [21, 59] on icon at bounding box center [21, 55] width 13 height 13
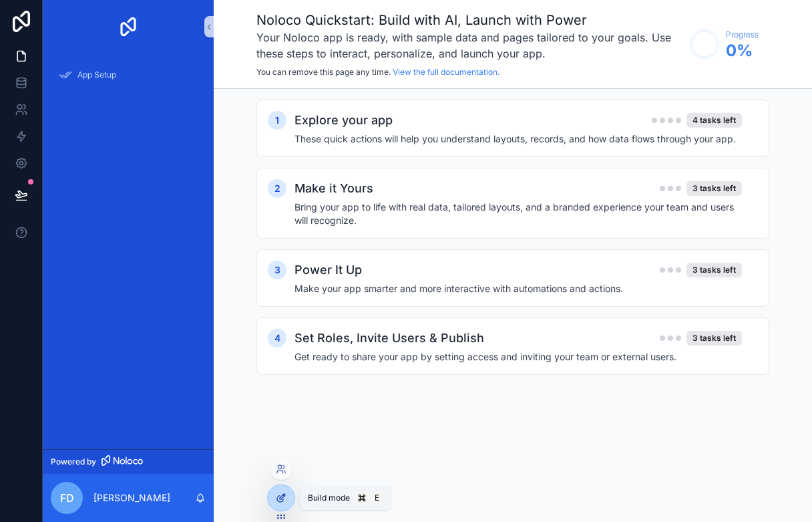
click at [279, 494] on icon at bounding box center [281, 497] width 11 height 11
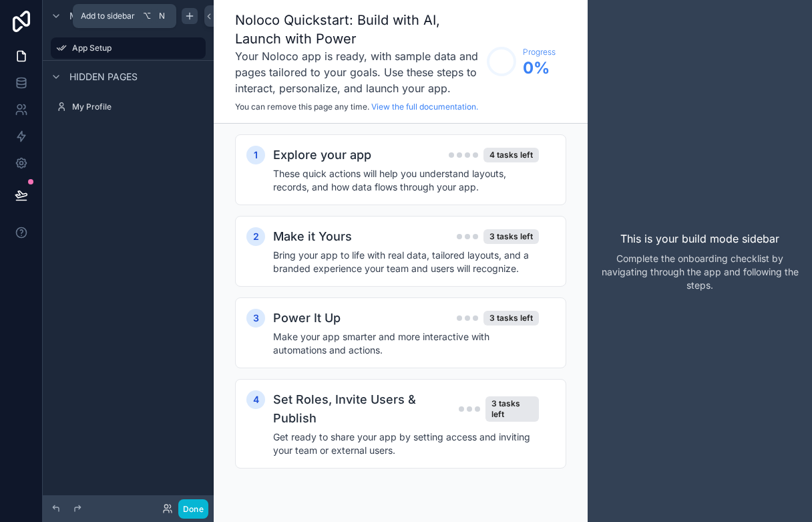
click at [190, 20] on icon "scrollable content" at bounding box center [189, 16] width 11 height 11
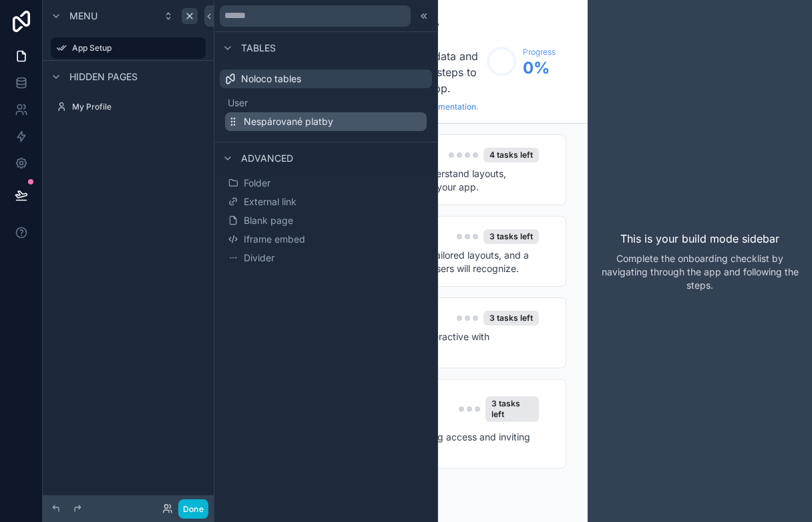
click at [358, 123] on button "Nespárované platby" at bounding box center [326, 121] width 202 height 19
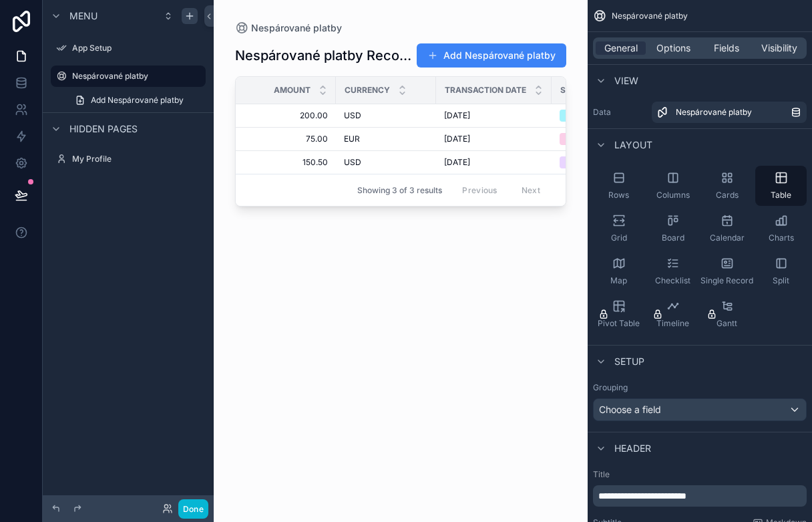
click at [454, 57] on div "scrollable content" at bounding box center [401, 253] width 374 height 506
click at [461, 61] on button "Add Nespárované platby" at bounding box center [492, 55] width 150 height 24
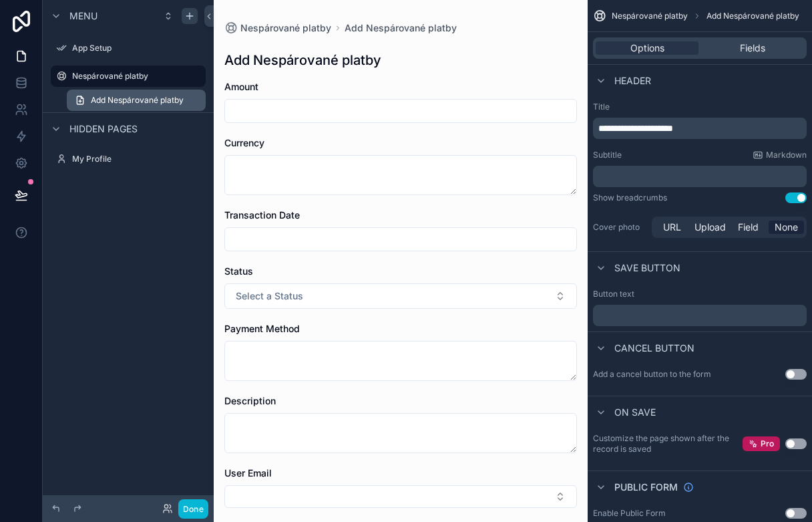
click at [149, 107] on link "Add Nespárované platby" at bounding box center [136, 100] width 139 height 21
click at [137, 82] on div "Nespárované platby" at bounding box center [128, 76] width 112 height 16
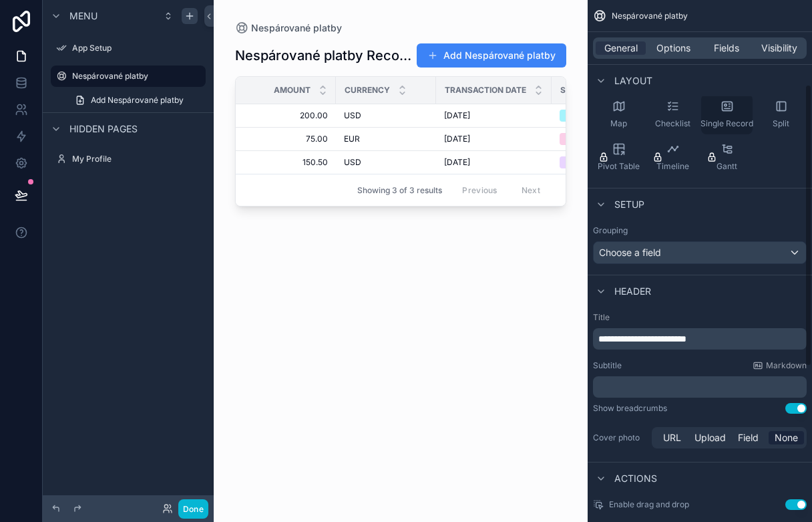
scroll to position [164, 0]
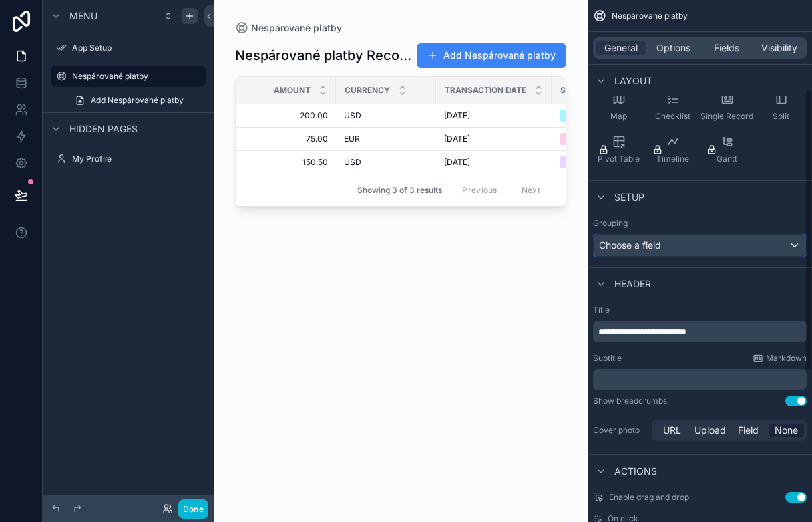
click at [735, 246] on div "Choose a field" at bounding box center [700, 244] width 212 height 21
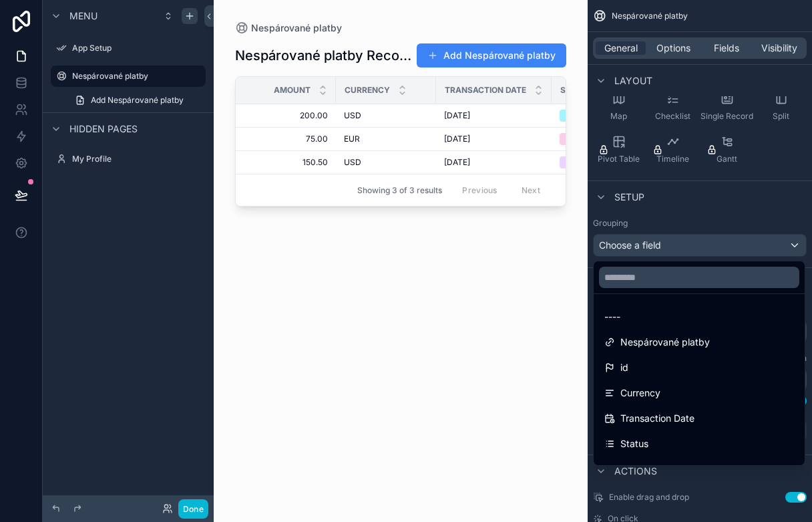
click at [728, 218] on div "scrollable content" at bounding box center [406, 261] width 812 height 522
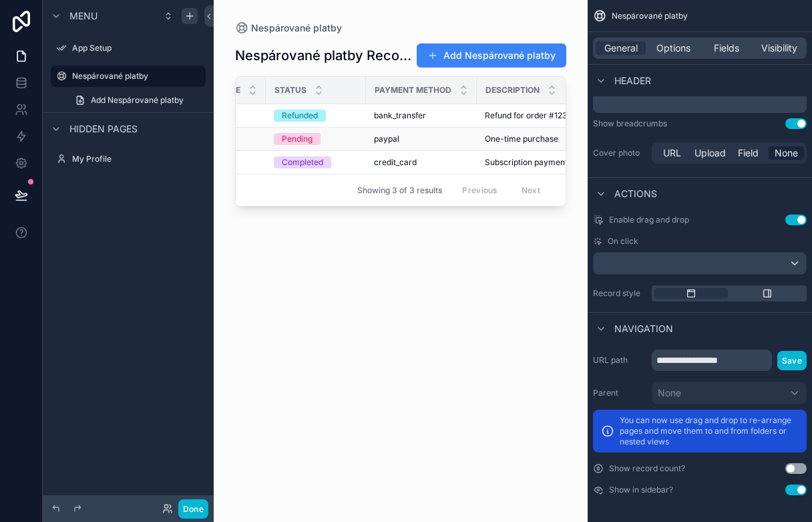
scroll to position [0, 403]
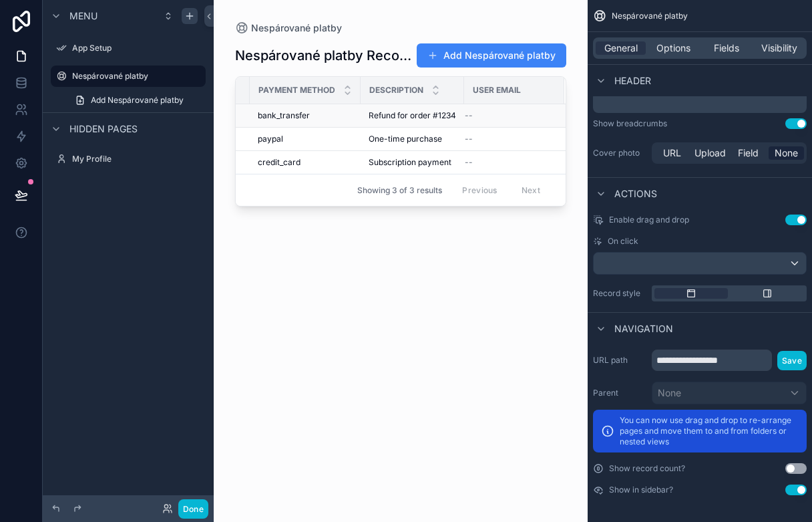
click at [500, 118] on div "--" at bounding box center [506, 115] width 83 height 11
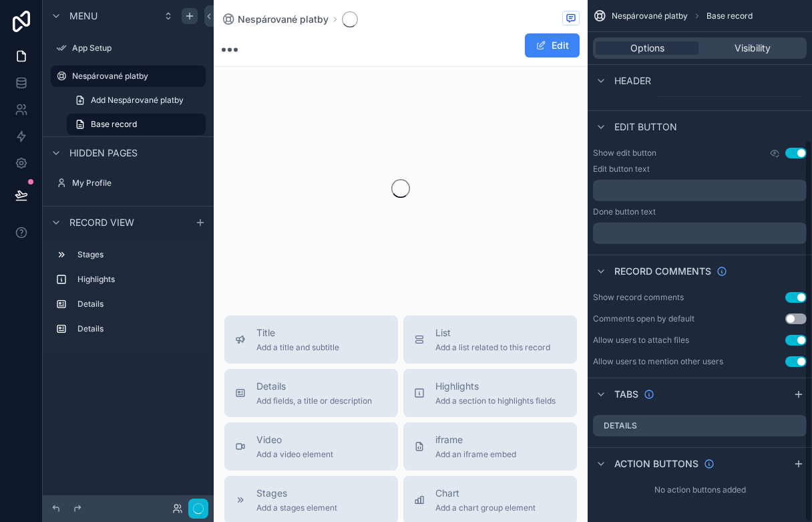
scroll to position [190, 0]
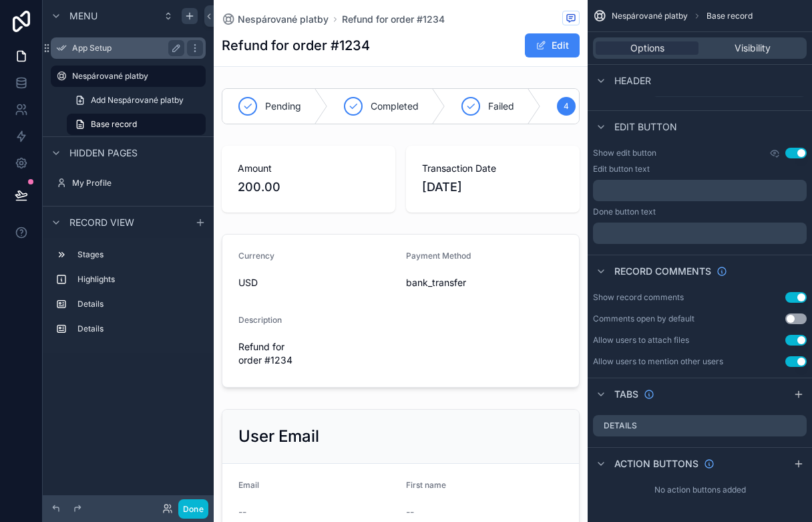
click at [112, 53] on div "App Setup" at bounding box center [128, 48] width 112 height 16
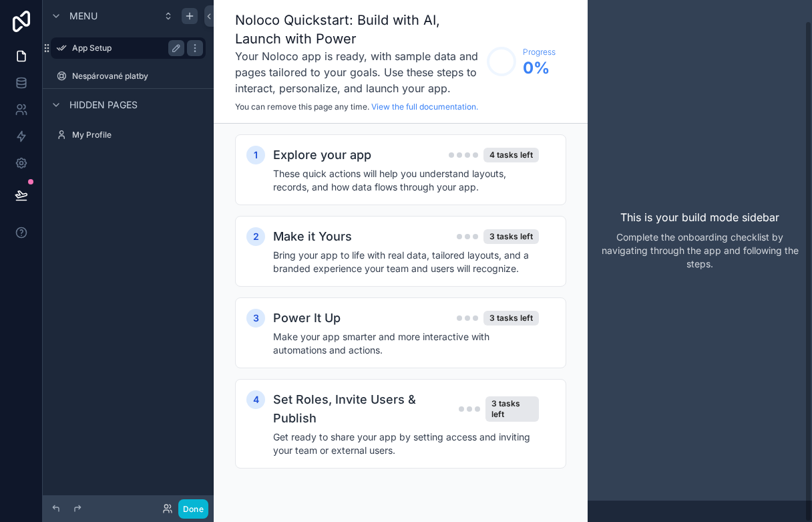
scroll to position [21, 0]
click at [112, 53] on div "App Setup" at bounding box center [128, 48] width 112 height 16
click at [17, 55] on icon at bounding box center [21, 55] width 13 height 13
click at [197, 513] on button "Done" at bounding box center [193, 508] width 30 height 19
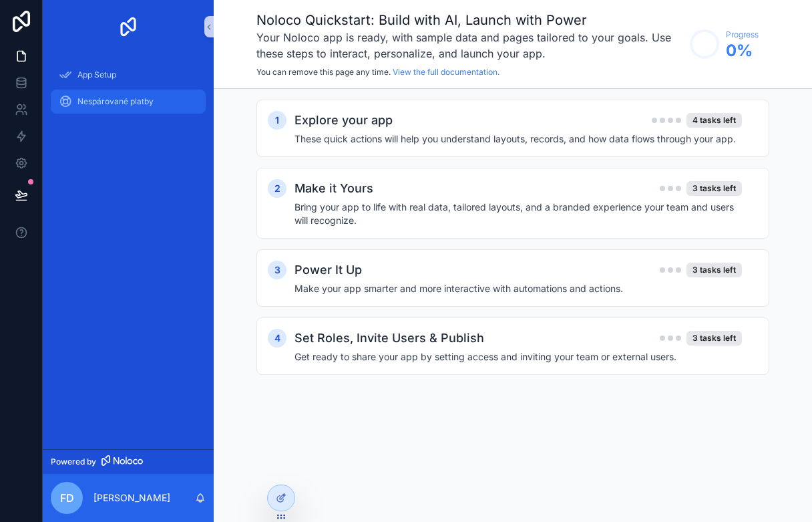
click at [154, 109] on div "Nespárované platby" at bounding box center [128, 101] width 139 height 21
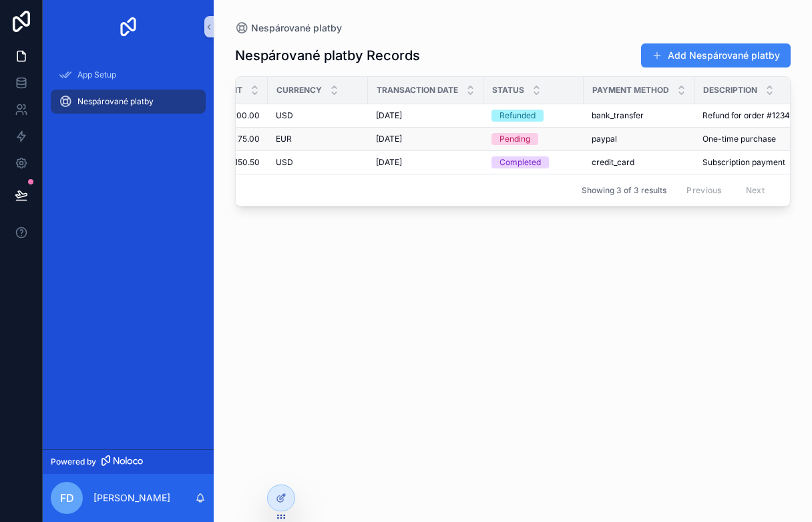
scroll to position [0, 179]
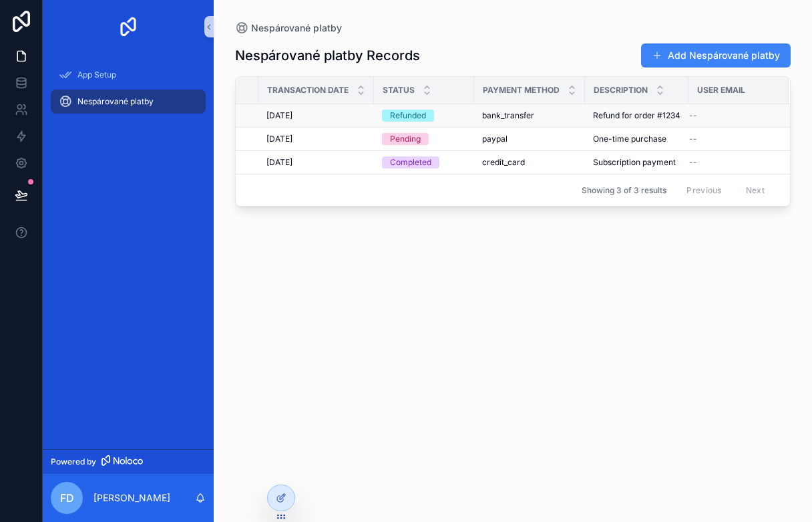
click at [703, 118] on div "--" at bounding box center [730, 115] width 83 height 11
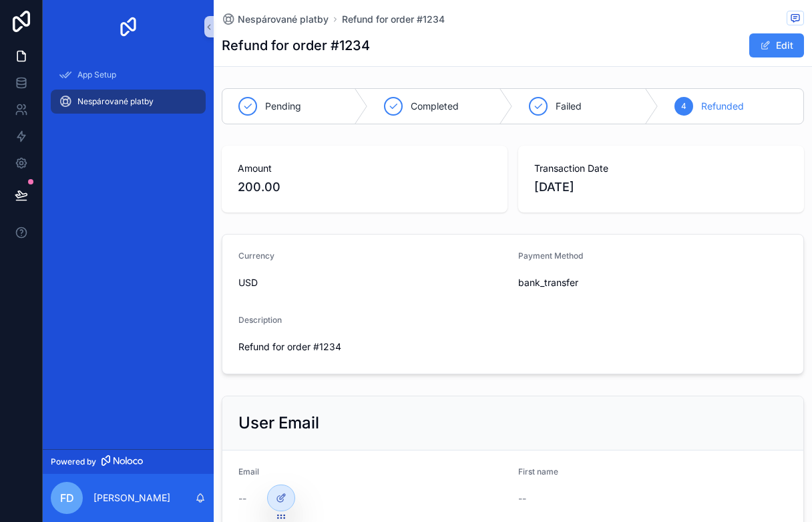
scroll to position [159, 0]
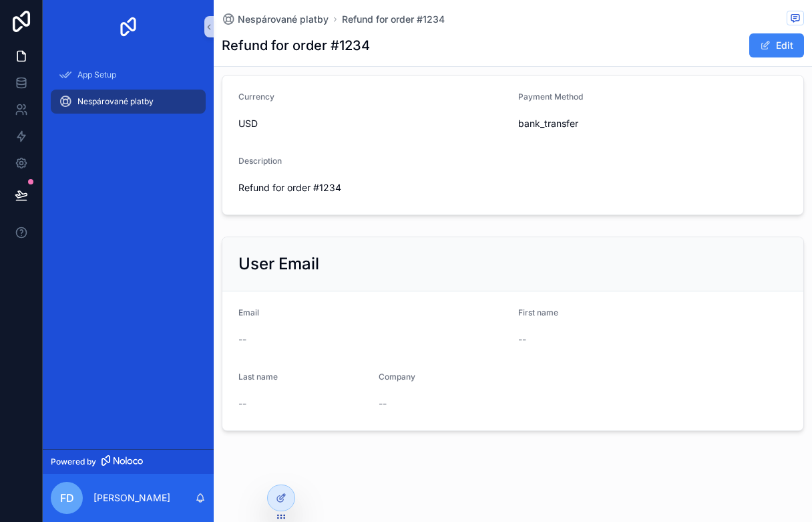
click at [126, 99] on span "Nespárované platby" at bounding box center [115, 101] width 76 height 11
